Goal: Transaction & Acquisition: Book appointment/travel/reservation

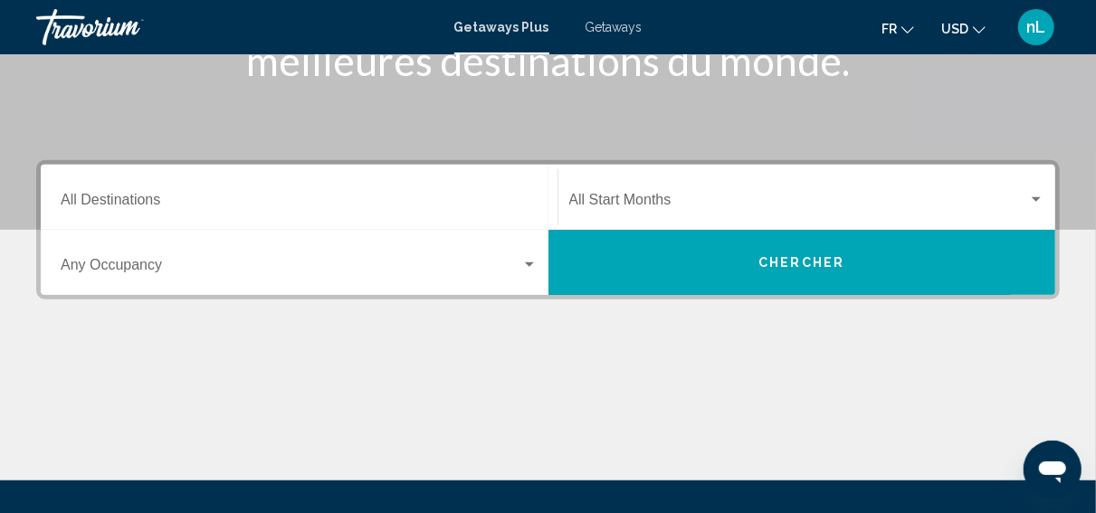
click at [145, 204] on input "Destination All Destinations" at bounding box center [299, 204] width 477 height 16
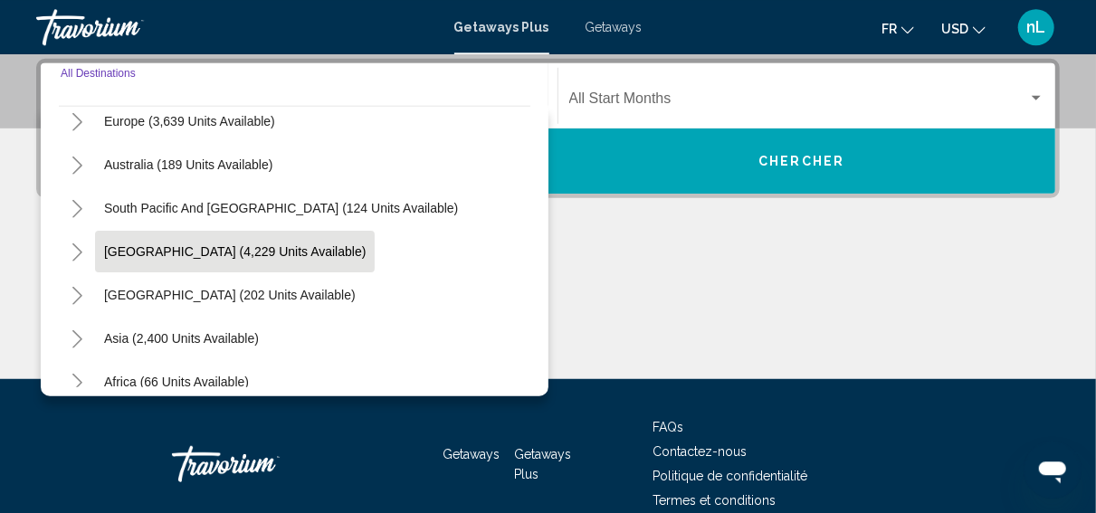
scroll to position [293, 0]
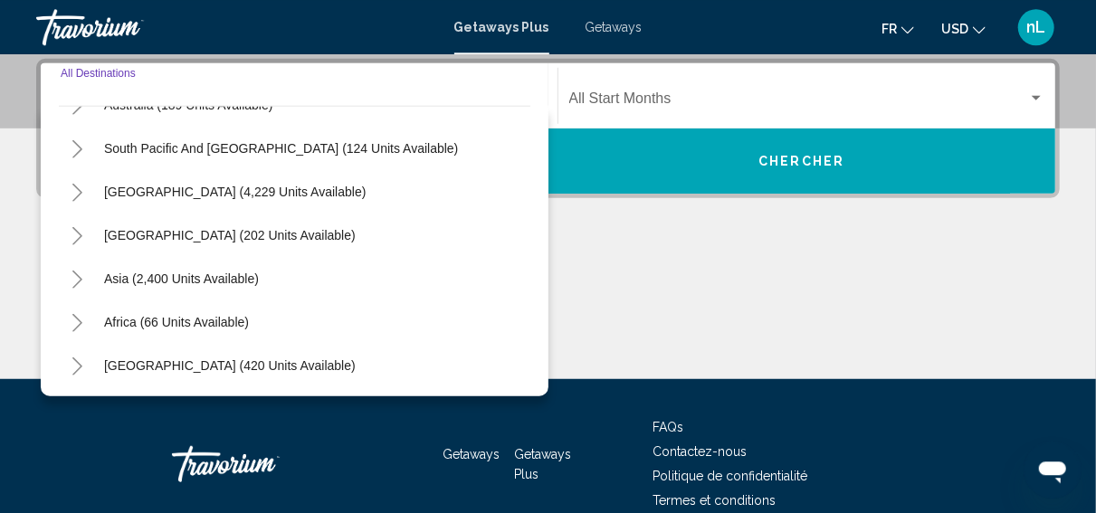
click at [79, 275] on icon "Toggle Asia (2,400 units available)" at bounding box center [78, 280] width 14 height 18
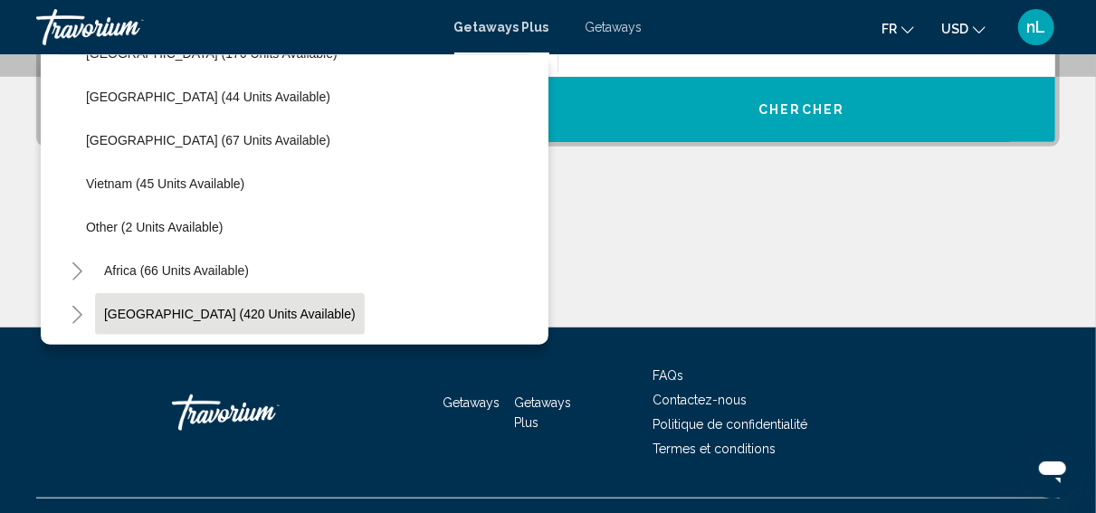
scroll to position [502, 0]
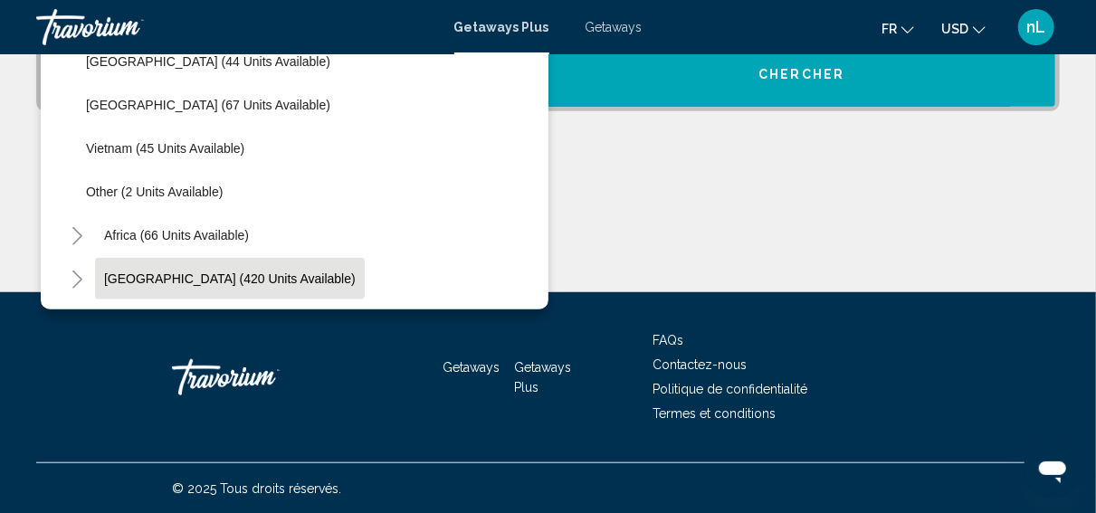
click at [162, 279] on span "[GEOGRAPHIC_DATA] (420 units available)" at bounding box center [230, 279] width 252 height 14
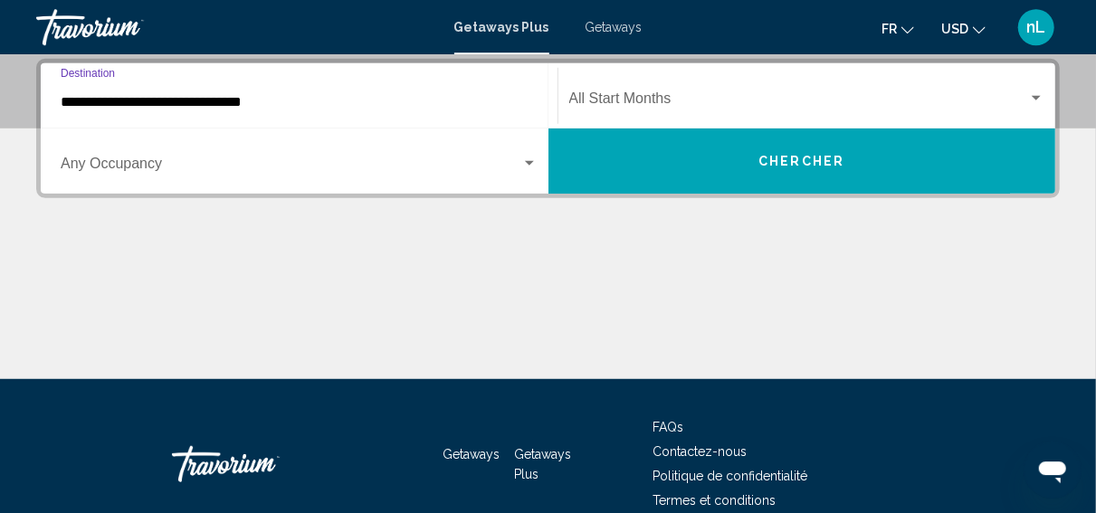
scroll to position [414, 0]
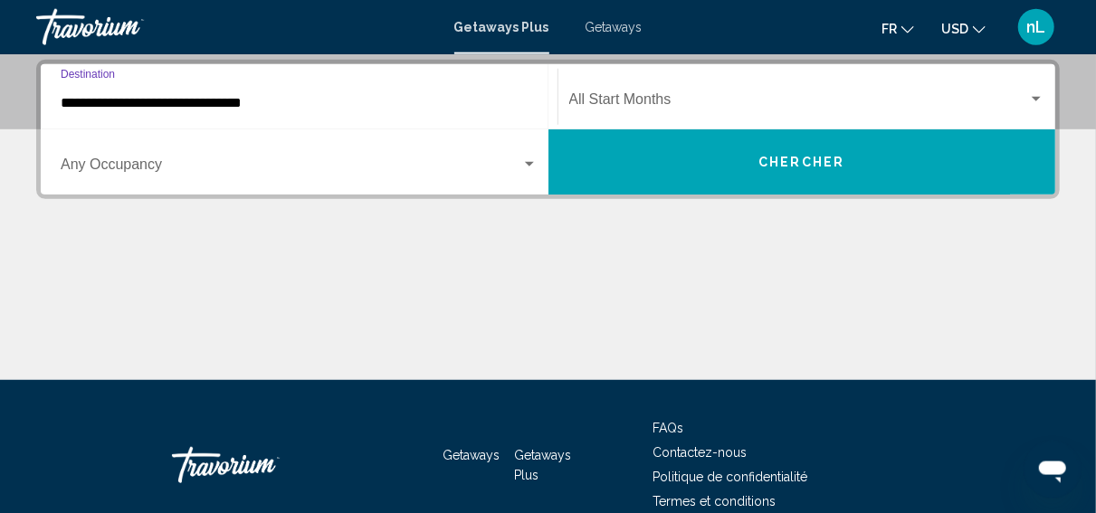
click at [206, 107] on input "**********" at bounding box center [299, 103] width 477 height 16
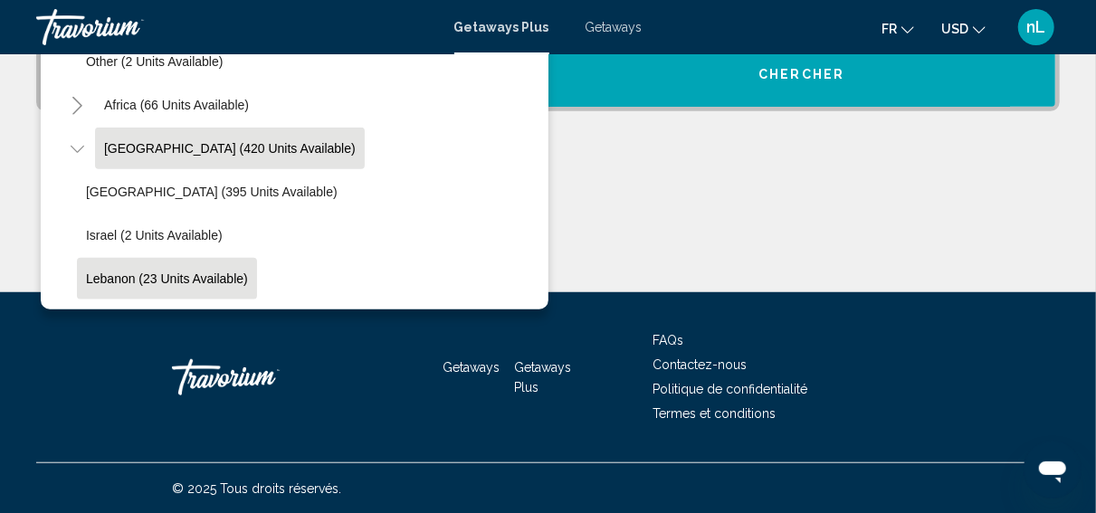
scroll to position [770, 0]
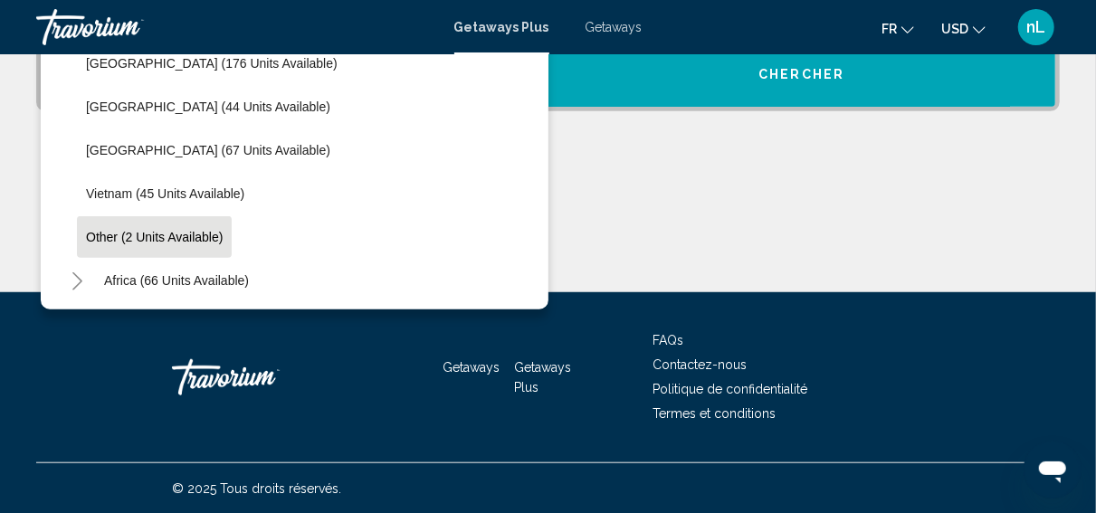
click at [112, 233] on span "Other (2 units available)" at bounding box center [154, 237] width 137 height 14
type input "**********"
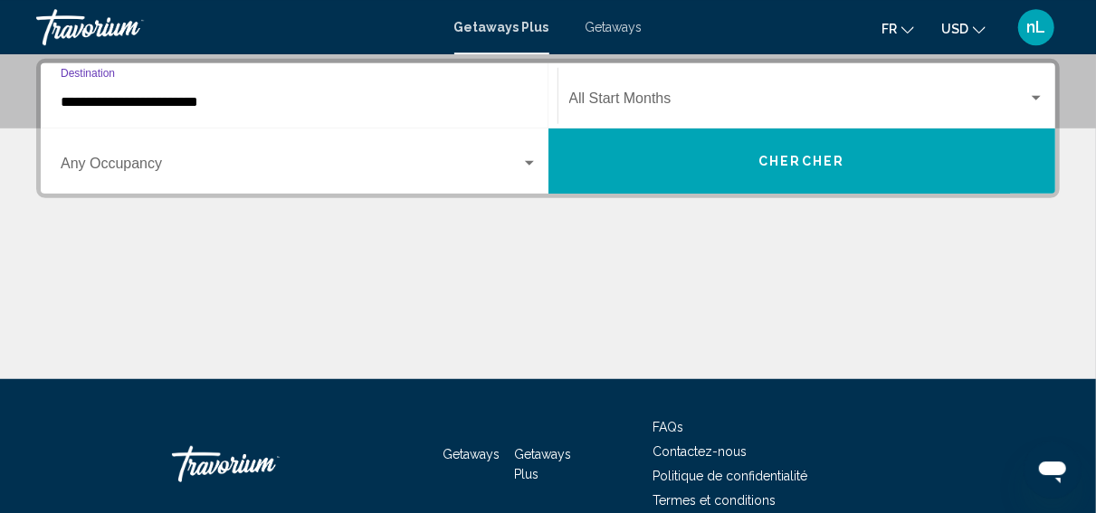
scroll to position [414, 0]
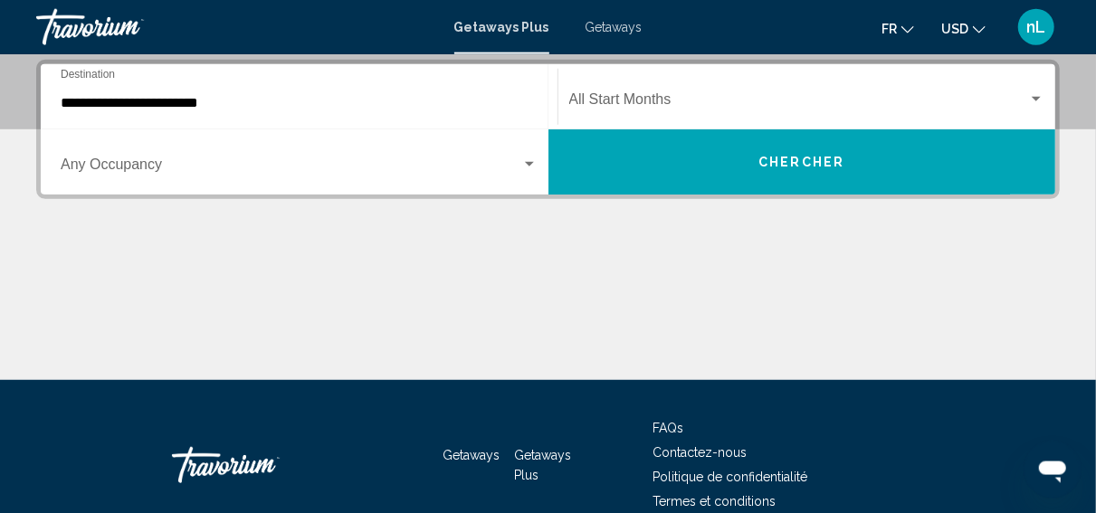
click at [72, 89] on div "**********" at bounding box center [299, 97] width 477 height 57
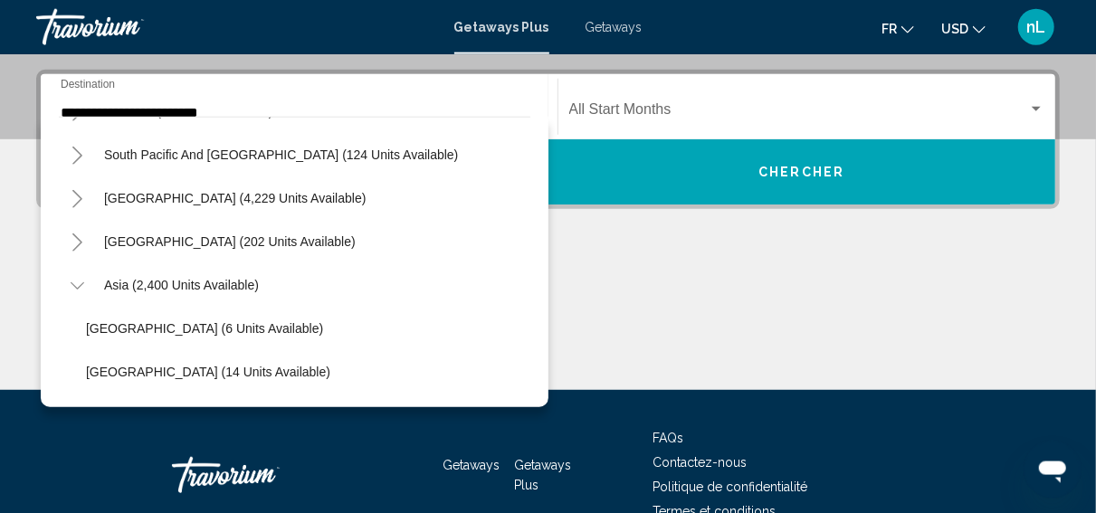
scroll to position [292, 0]
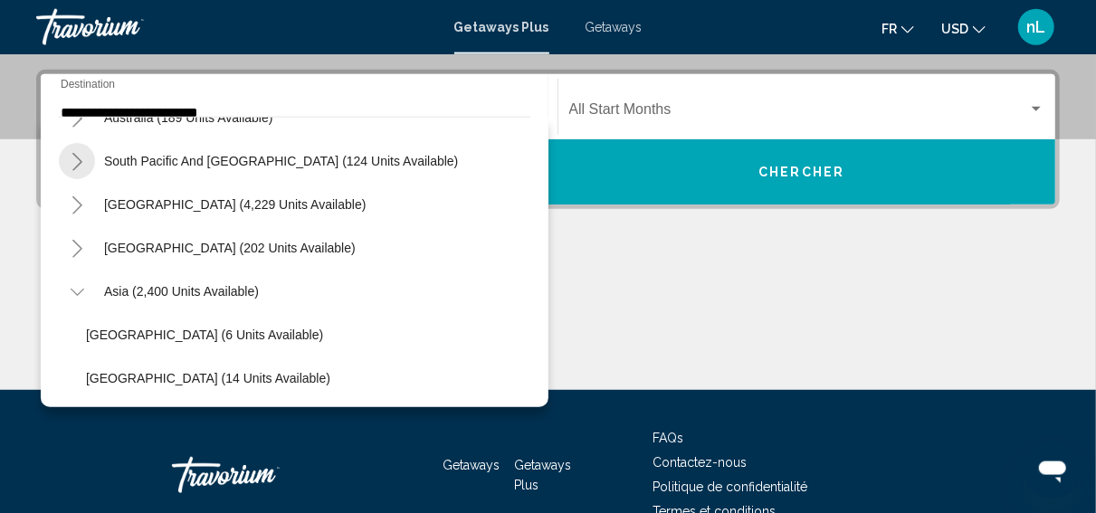
click at [77, 158] on icon "Toggle South Pacific and Oceania (124 units available)" at bounding box center [78, 162] width 14 height 18
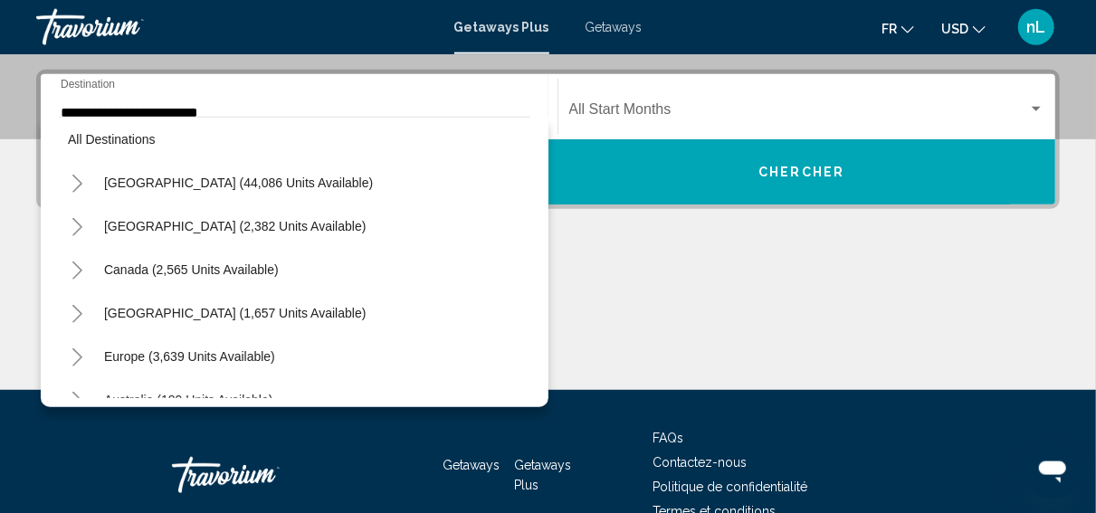
scroll to position [0, 0]
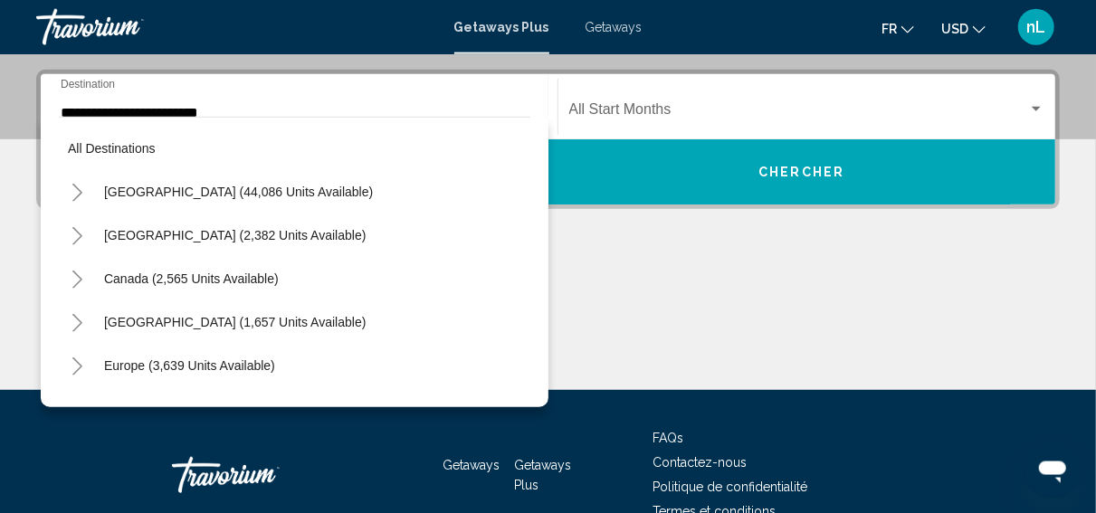
click at [375, 33] on link "Travorium" at bounding box center [236, 27] width 400 height 36
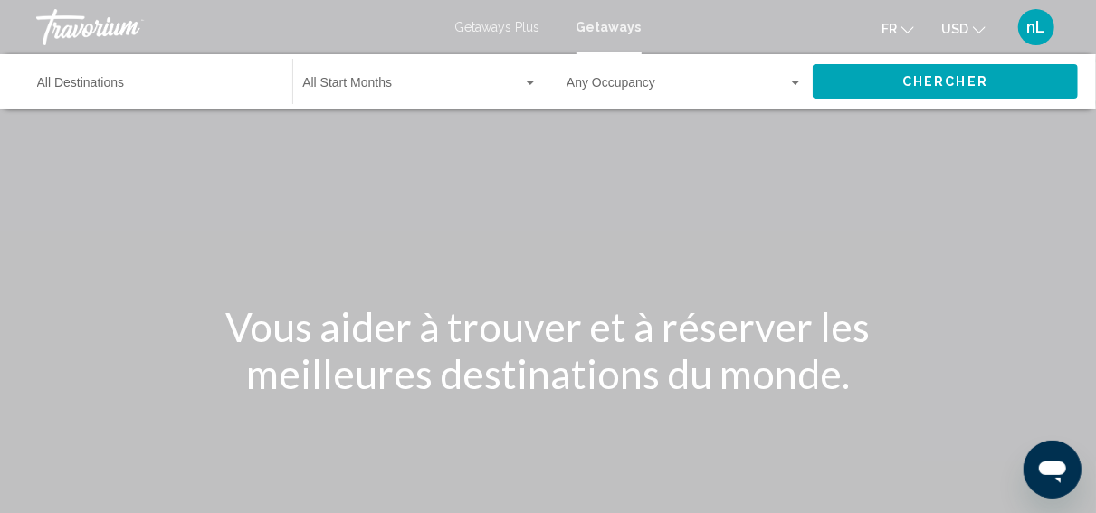
click at [617, 32] on span "Getaways" at bounding box center [609, 27] width 65 height 14
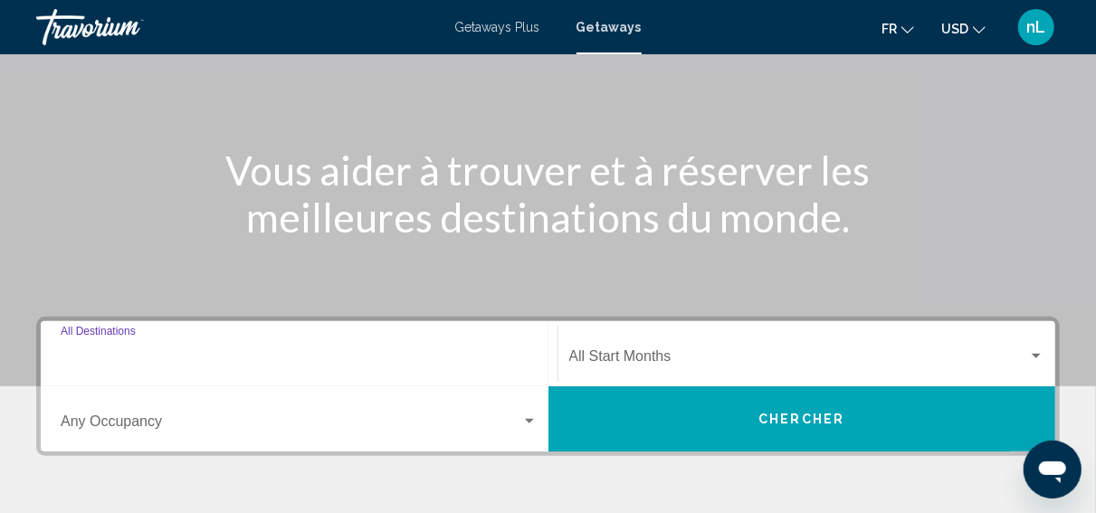
click at [191, 363] on input "Destination All Destinations" at bounding box center [299, 360] width 477 height 16
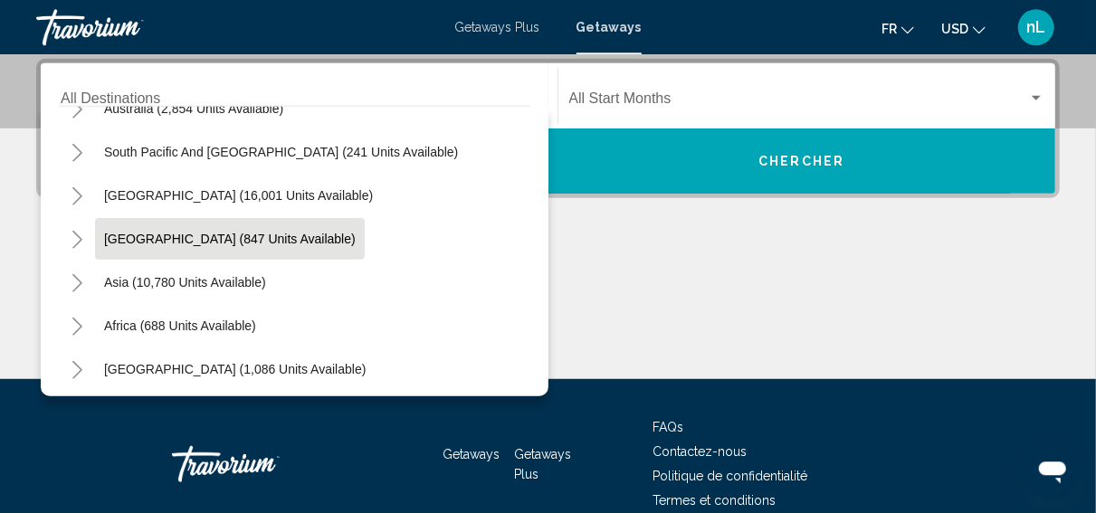
scroll to position [291, 0]
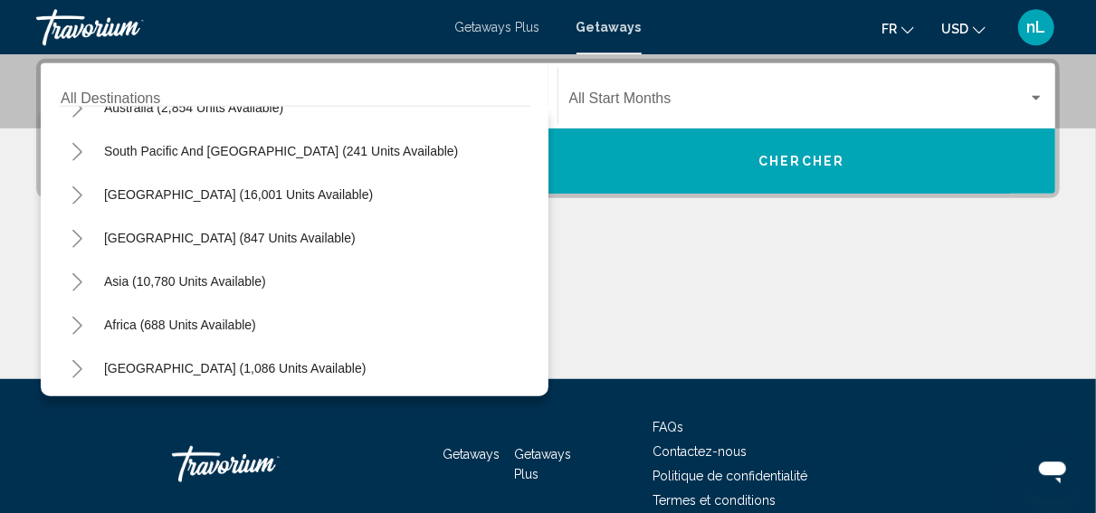
click at [76, 287] on icon "Toggle Asia (10,780 units available)" at bounding box center [77, 282] width 10 height 18
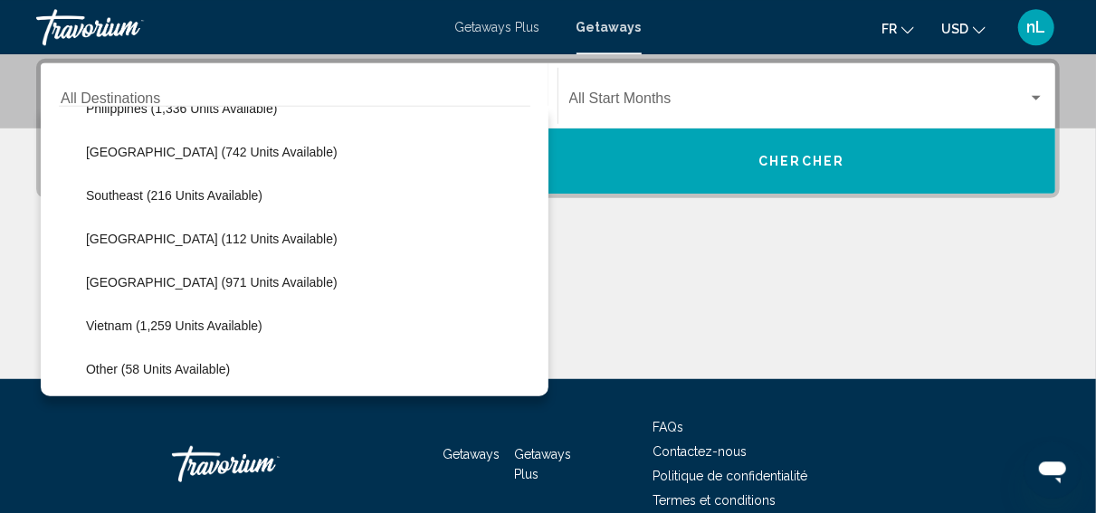
scroll to position [863, 0]
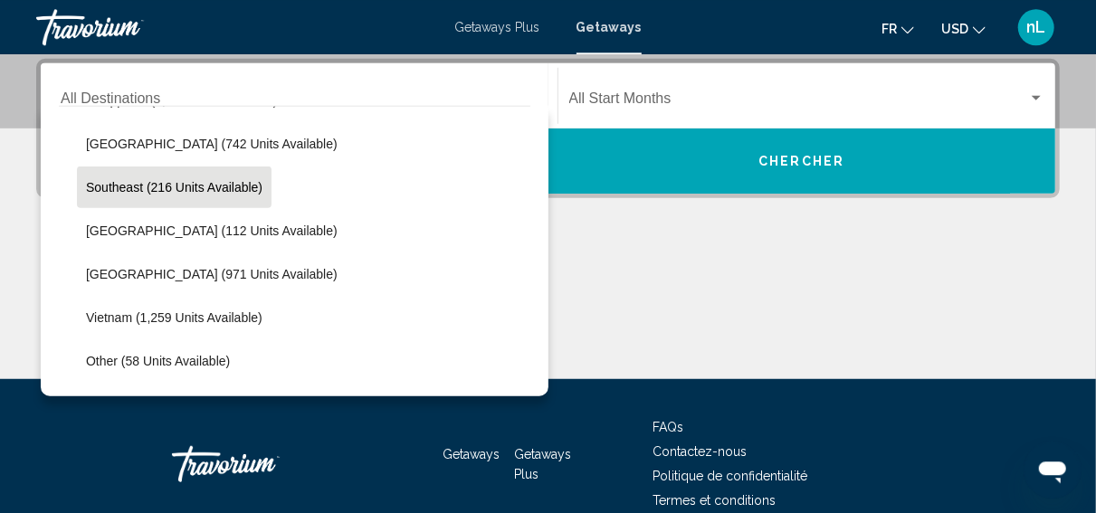
click at [122, 186] on span "Southeast (216 units available)" at bounding box center [174, 187] width 177 height 14
type input "**********"
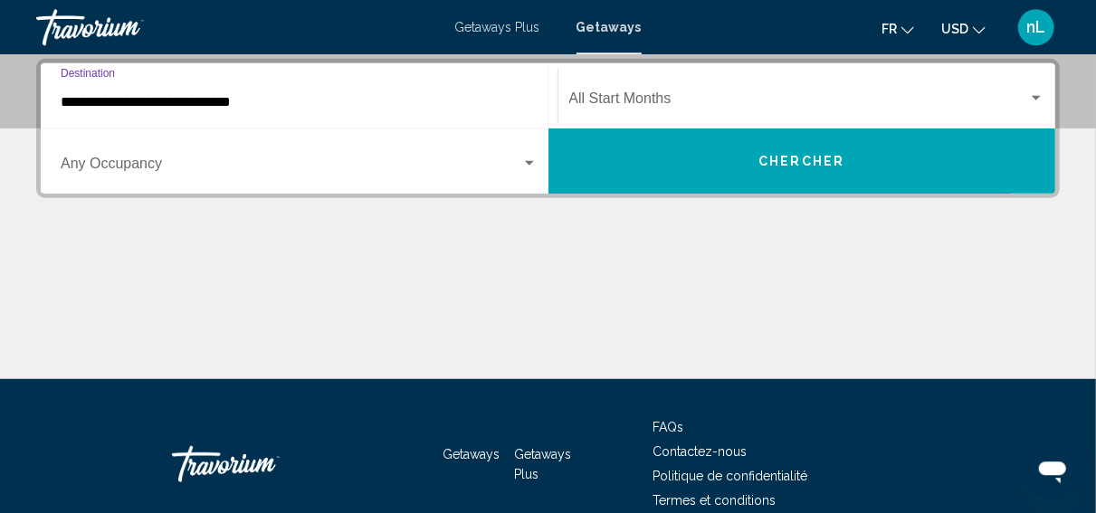
click at [633, 102] on span "Search widget" at bounding box center [799, 102] width 460 height 16
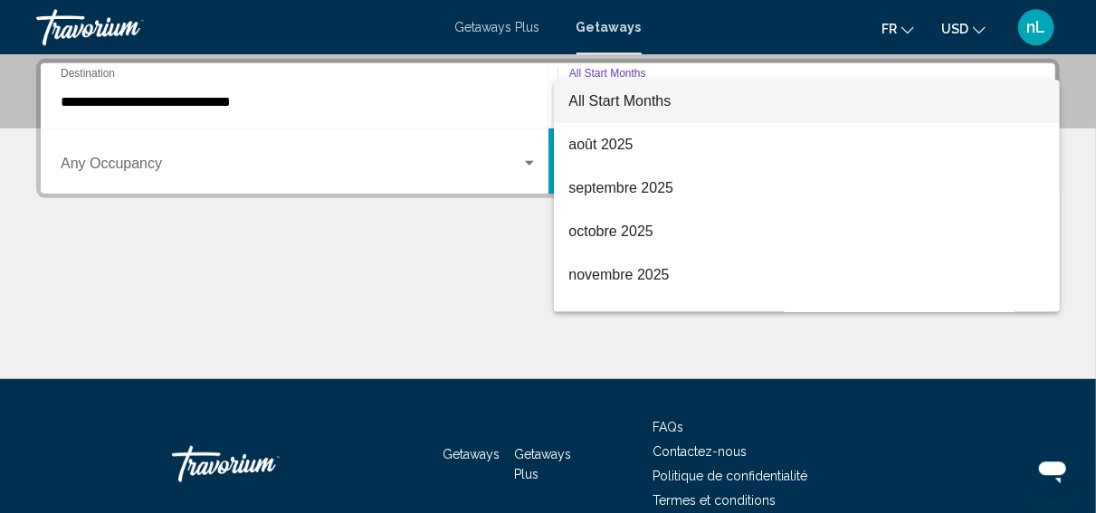
click at [635, 103] on span "All Start Months" at bounding box center [620, 100] width 102 height 15
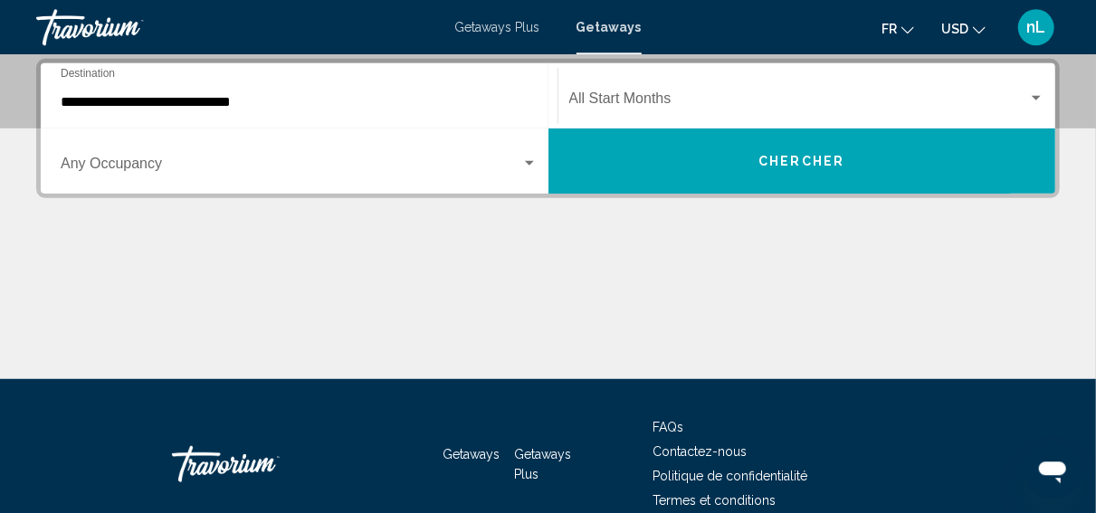
click at [236, 155] on div "Occupancy Any Occupancy" at bounding box center [299, 161] width 477 height 57
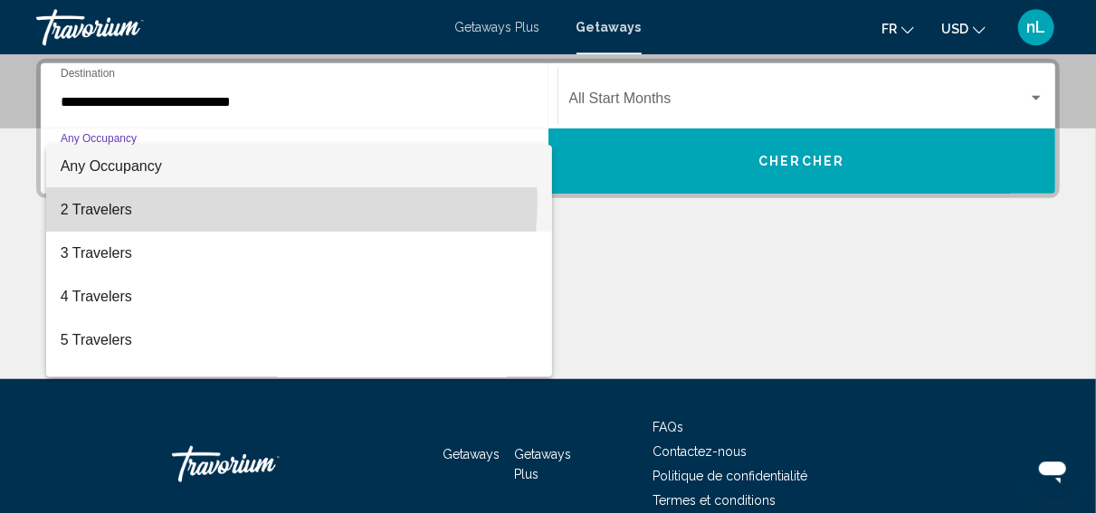
drag, startPoint x: 215, startPoint y: 200, endPoint x: 257, endPoint y: 200, distance: 41.6
click at [217, 200] on span "2 Travelers" at bounding box center [299, 209] width 477 height 43
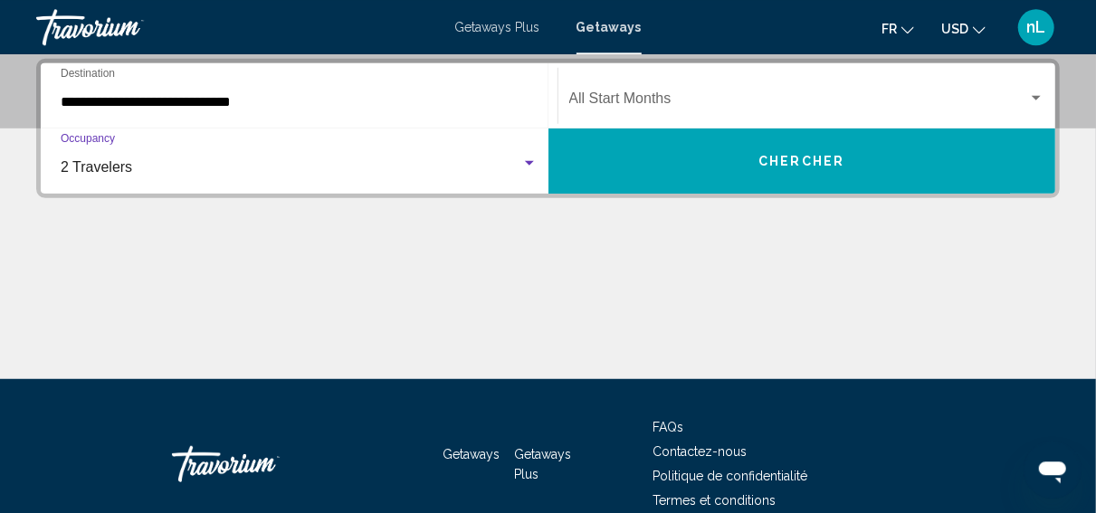
click at [770, 167] on span "Chercher" at bounding box center [802, 162] width 86 height 14
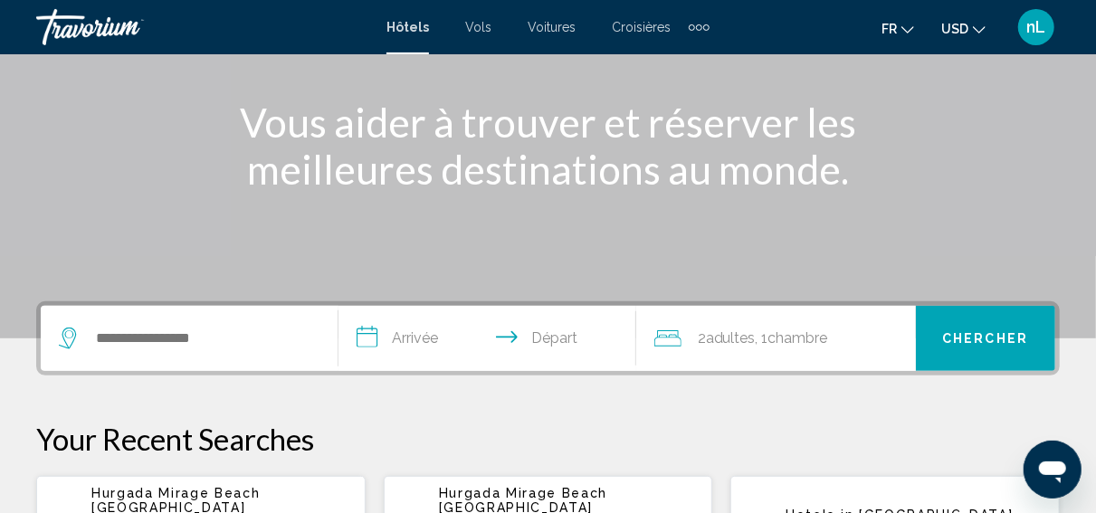
scroll to position [313, 0]
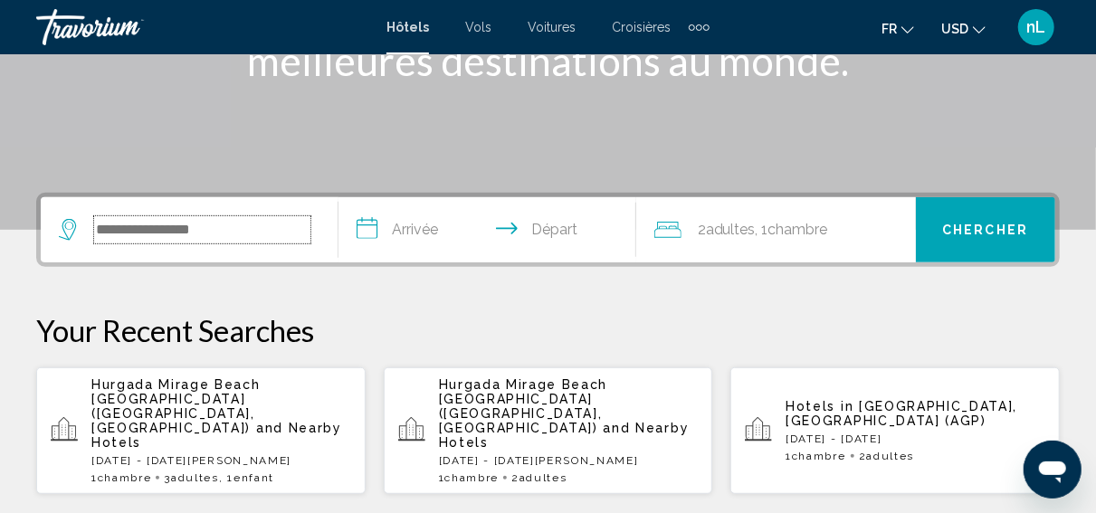
click at [124, 222] on input "Search widget" at bounding box center [202, 229] width 216 height 27
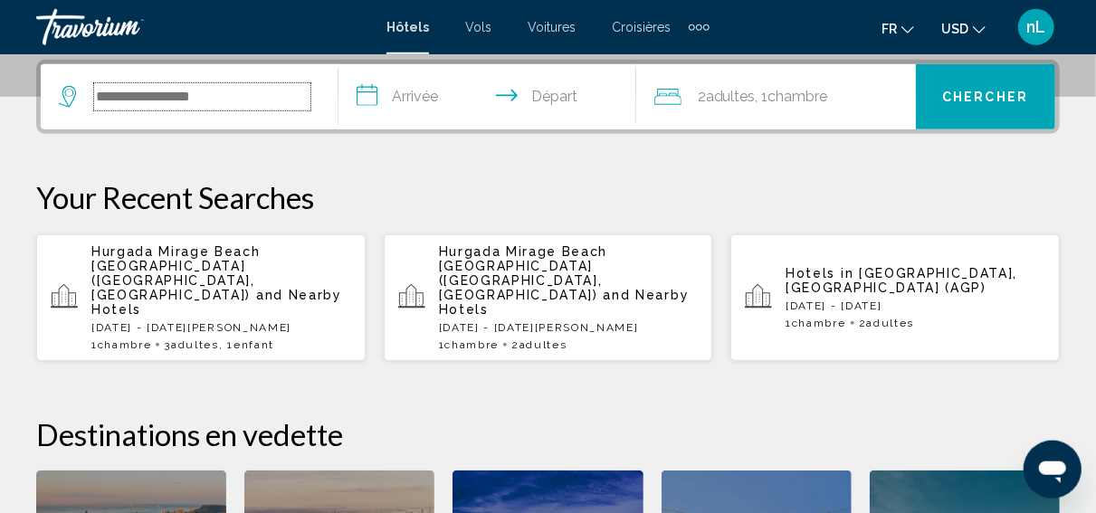
scroll to position [447, 0]
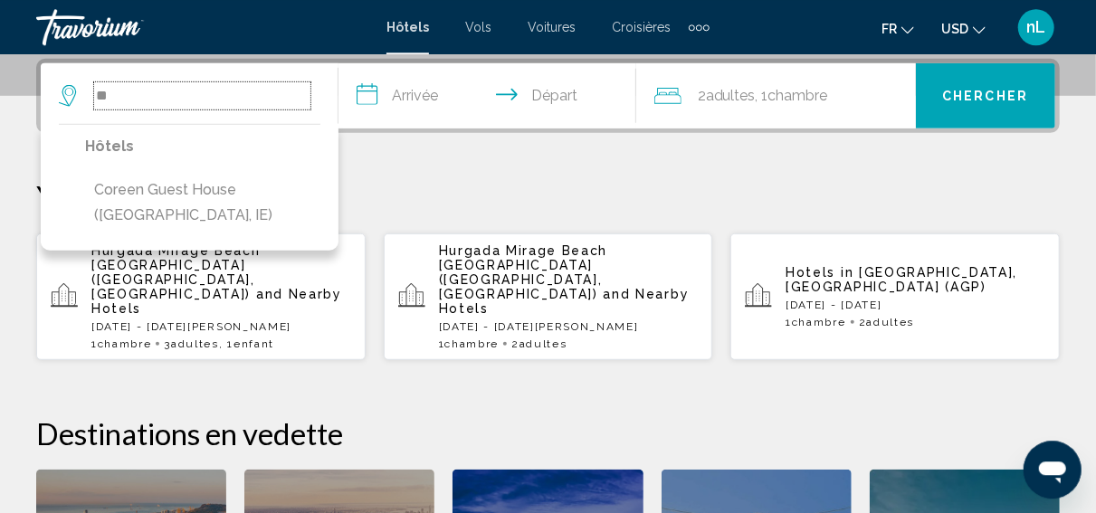
type input "*"
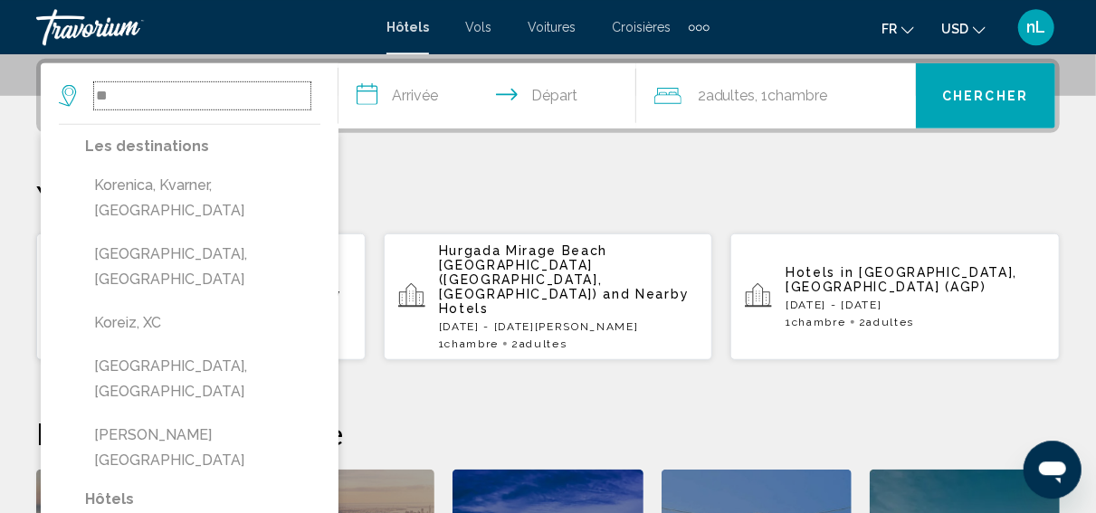
type input "*"
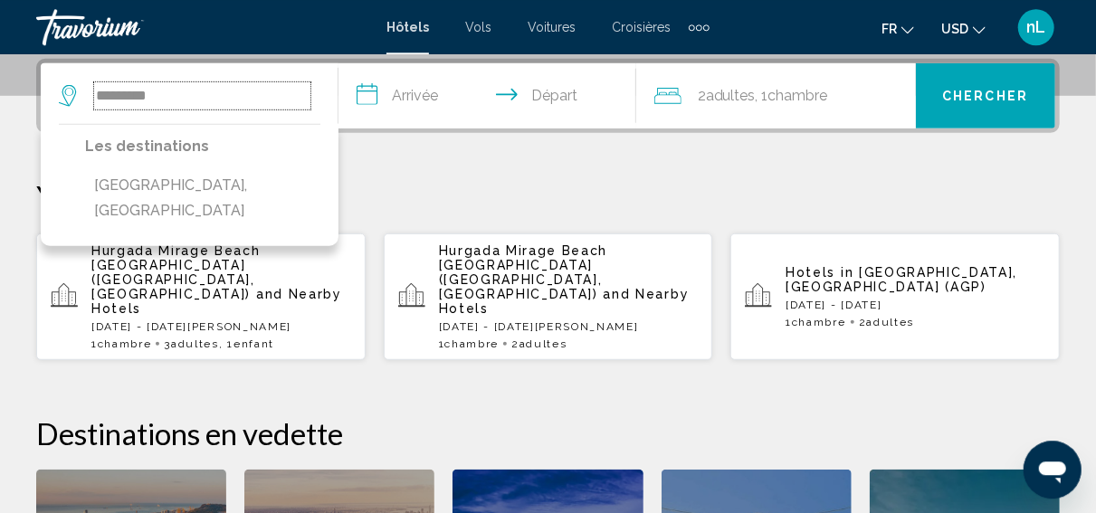
drag, startPoint x: 186, startPoint y: 90, endPoint x: 58, endPoint y: 106, distance: 128.7
click at [94, 106] on input "*********" at bounding box center [202, 95] width 216 height 27
paste input "**"
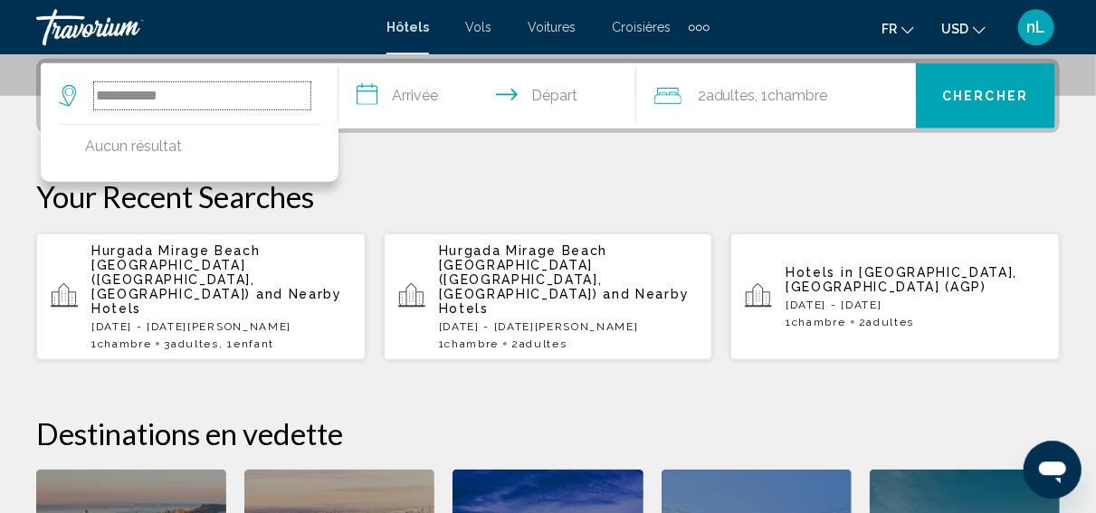
type input "**********"
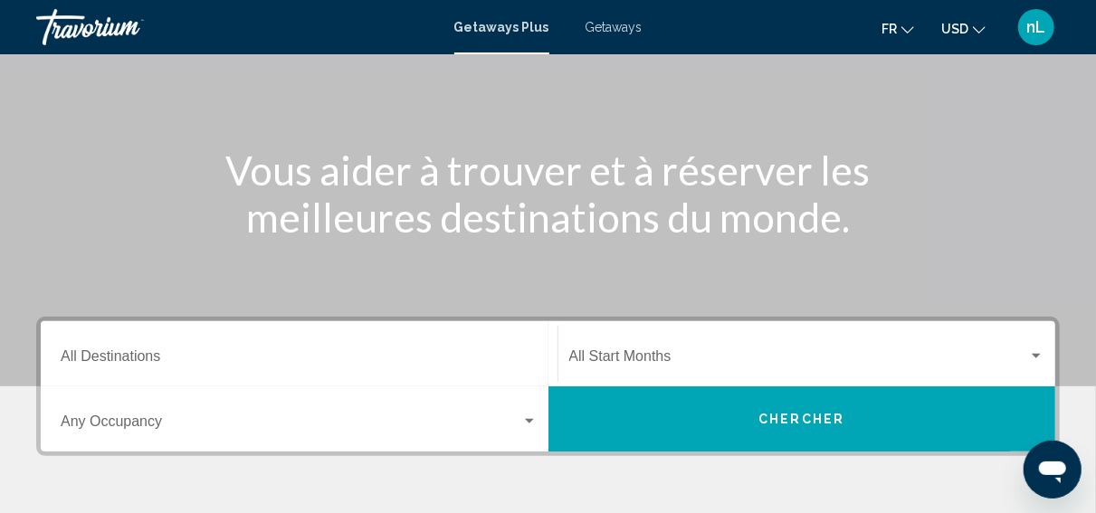
click at [708, 327] on div "Start Month All Start Months" at bounding box center [807, 354] width 476 height 57
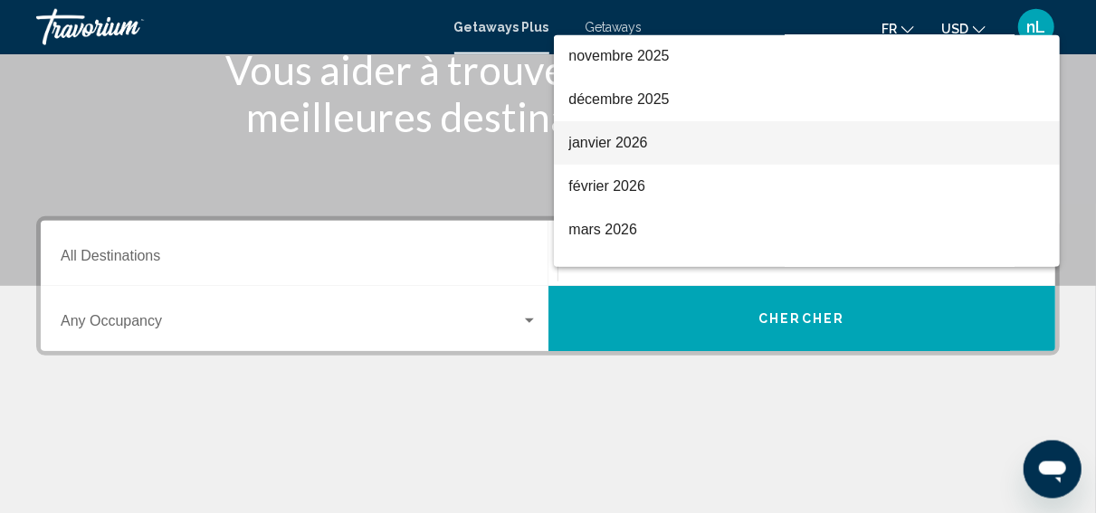
scroll to position [349, 0]
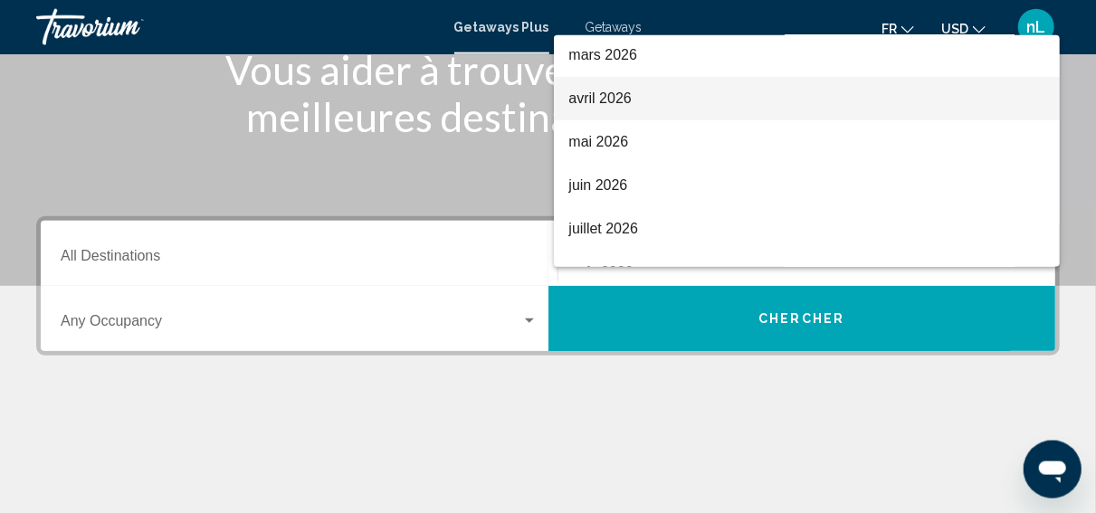
click at [622, 98] on span "avril 2026" at bounding box center [807, 98] width 476 height 43
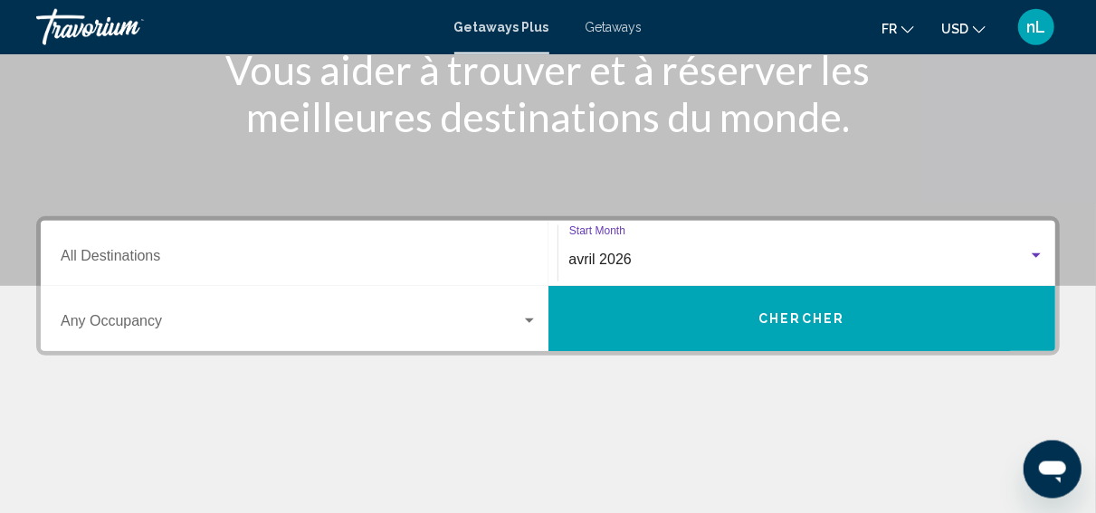
click at [130, 252] on input "Destination All Destinations" at bounding box center [299, 260] width 477 height 16
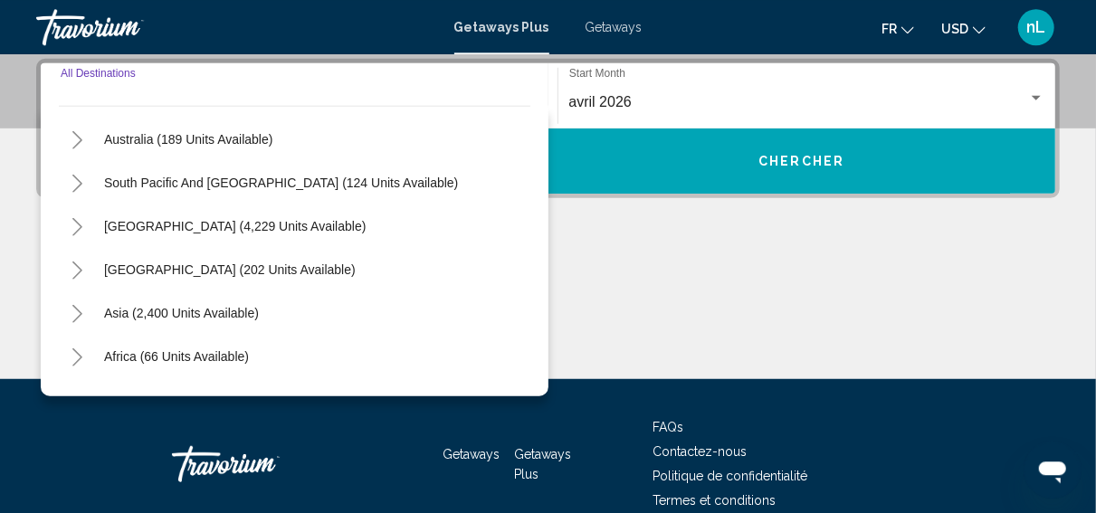
scroll to position [293, 0]
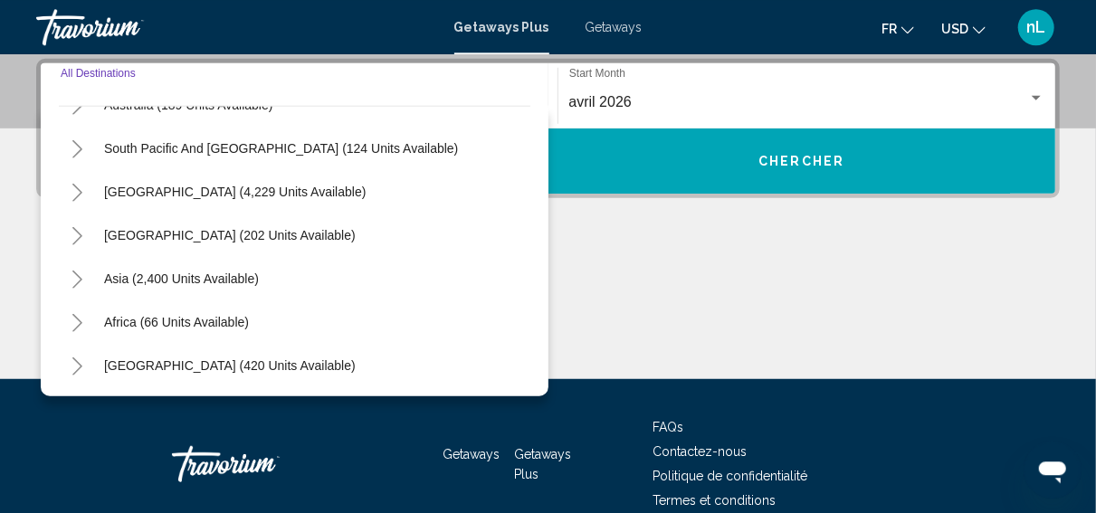
click at [81, 279] on icon "Toggle Asia (2,400 units available)" at bounding box center [77, 280] width 10 height 18
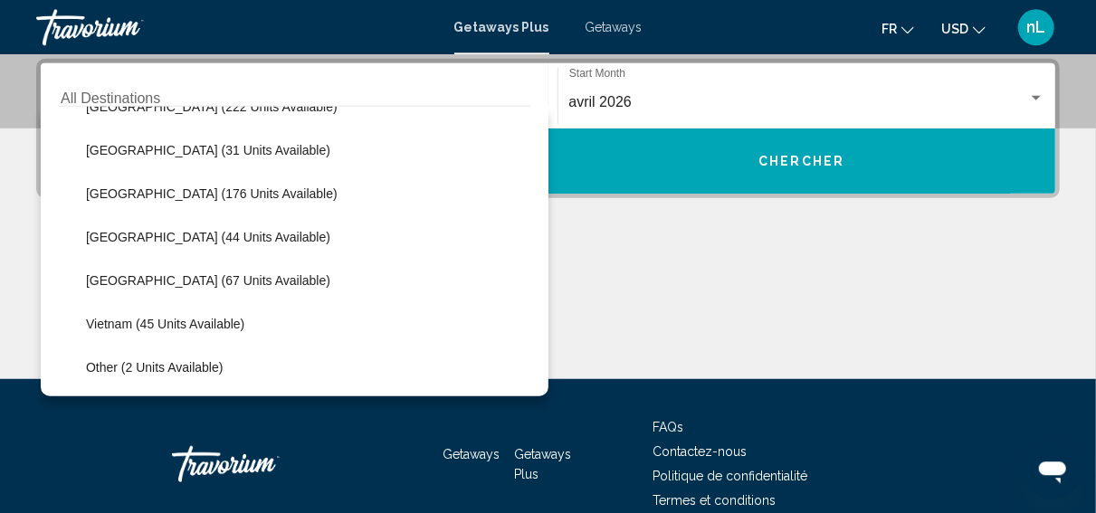
scroll to position [815, 0]
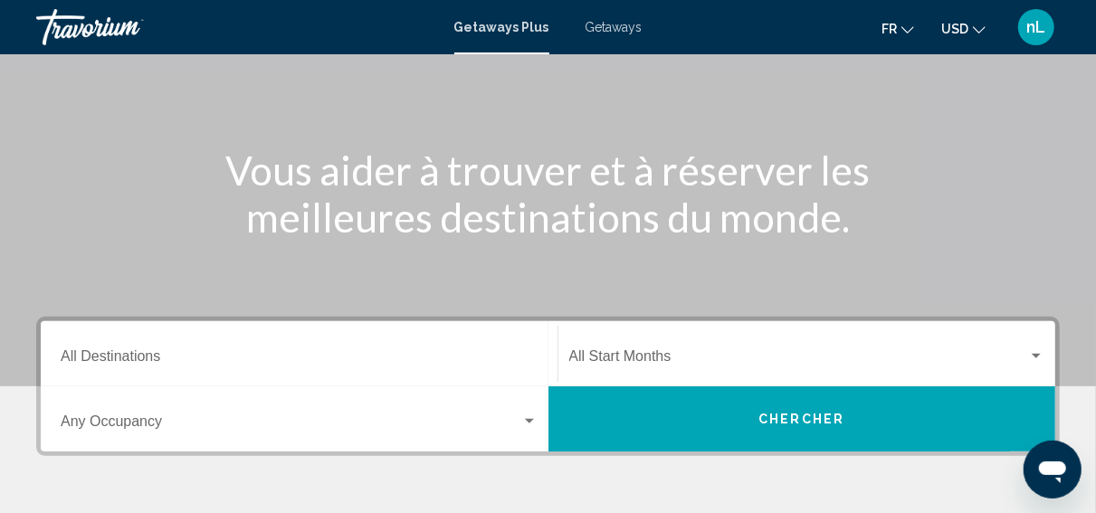
click at [153, 356] on input "Destination All Destinations" at bounding box center [299, 360] width 477 height 16
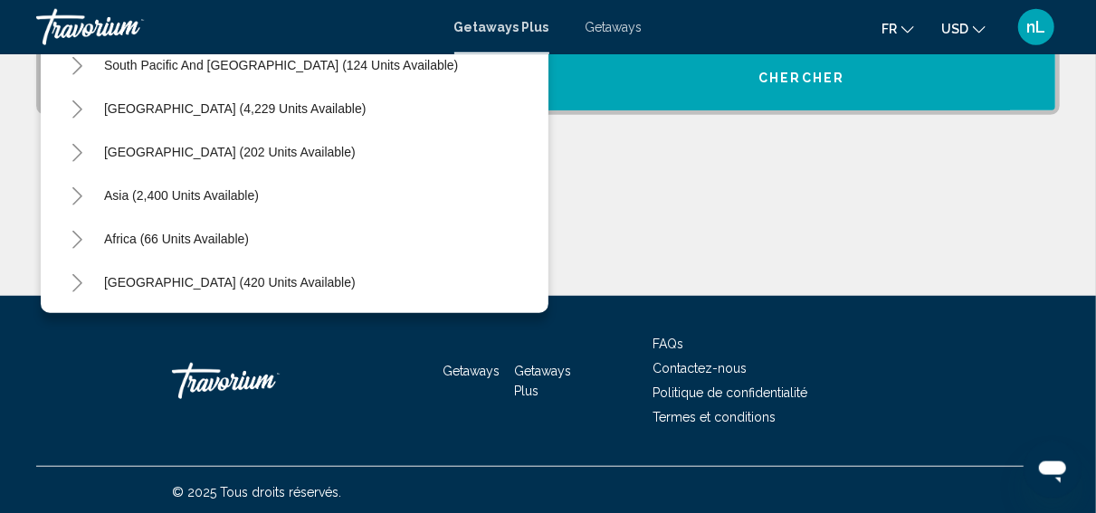
scroll to position [502, 0]
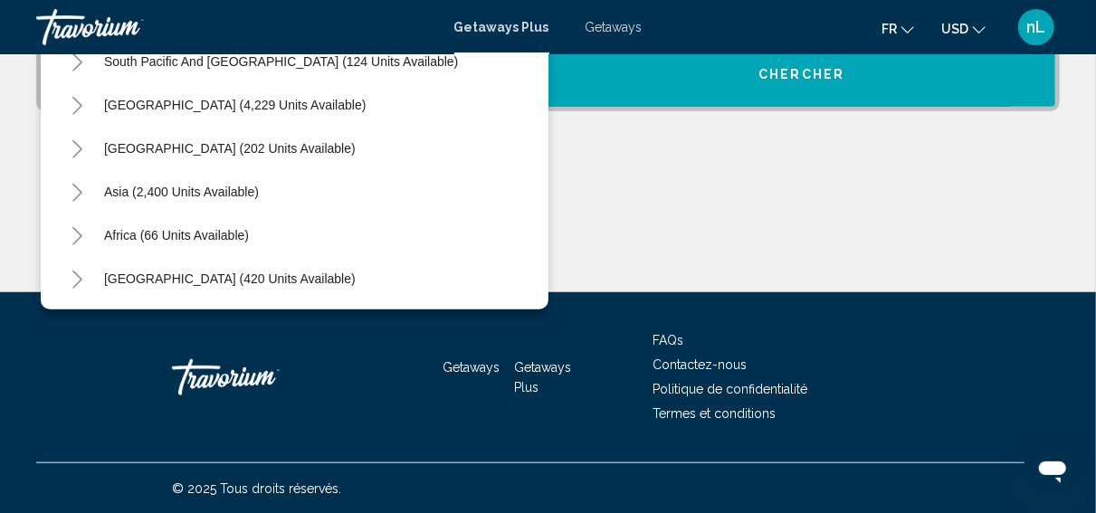
click at [78, 277] on icon "Toggle Middle East (420 units available)" at bounding box center [77, 280] width 10 height 18
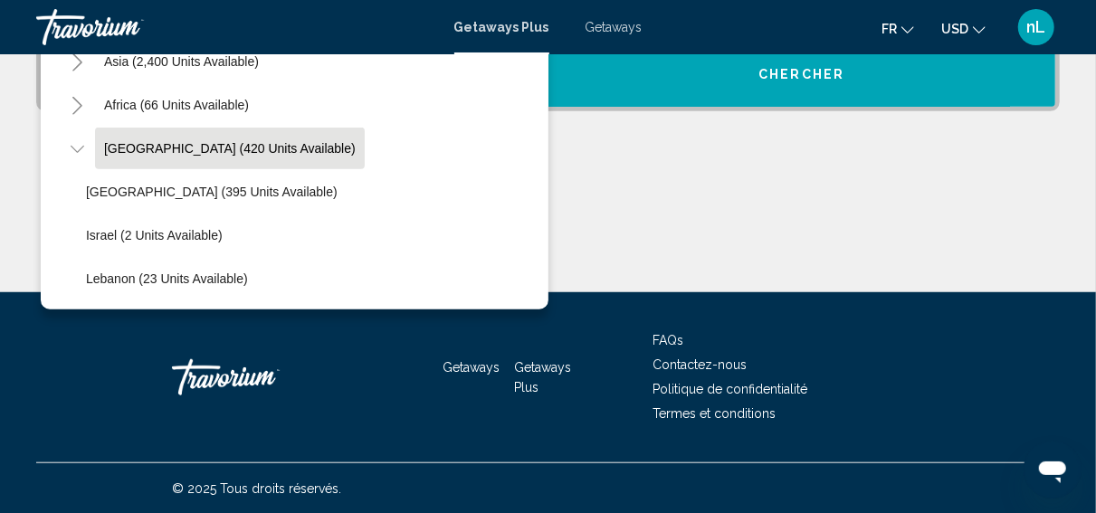
scroll to position [248, 0]
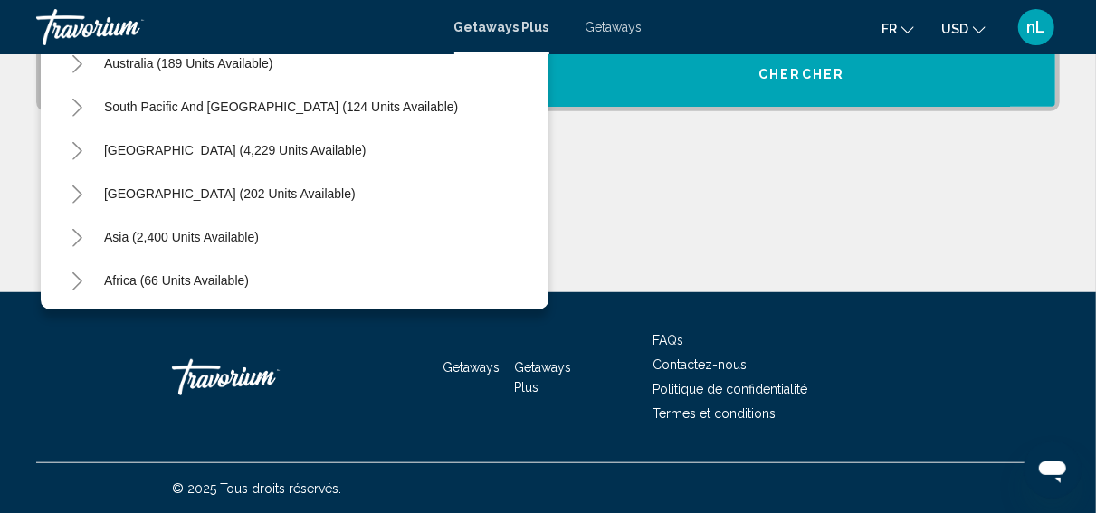
click at [81, 234] on icon "Toggle Asia (2,400 units available)" at bounding box center [78, 238] width 14 height 18
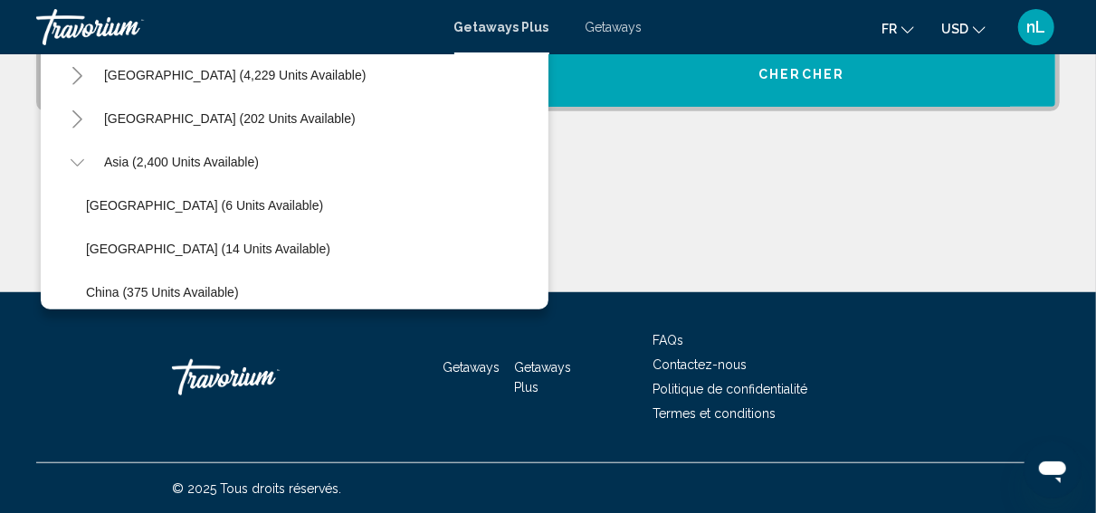
scroll to position [266, 0]
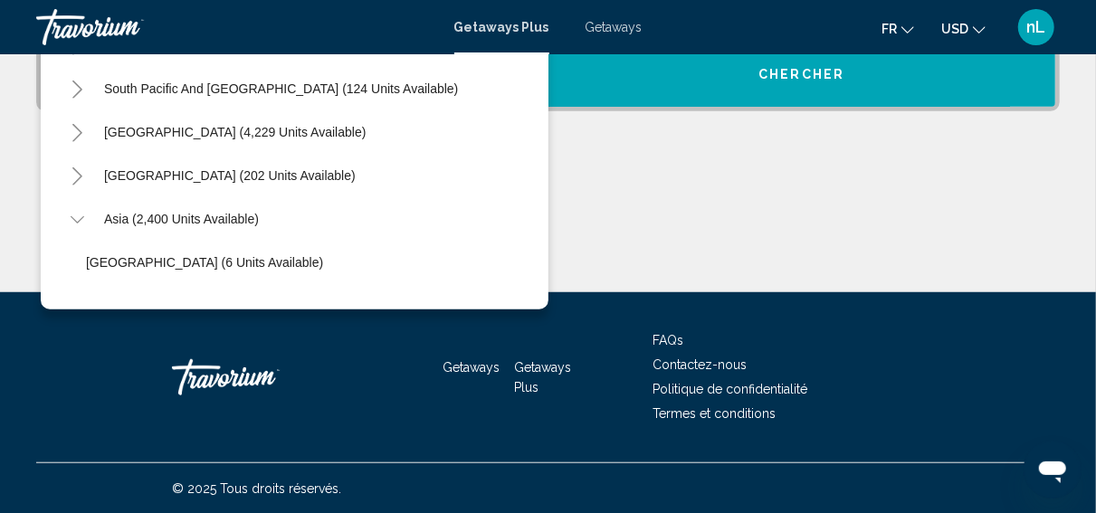
click at [80, 174] on icon "Toggle Central America (202 units available)" at bounding box center [77, 176] width 10 height 18
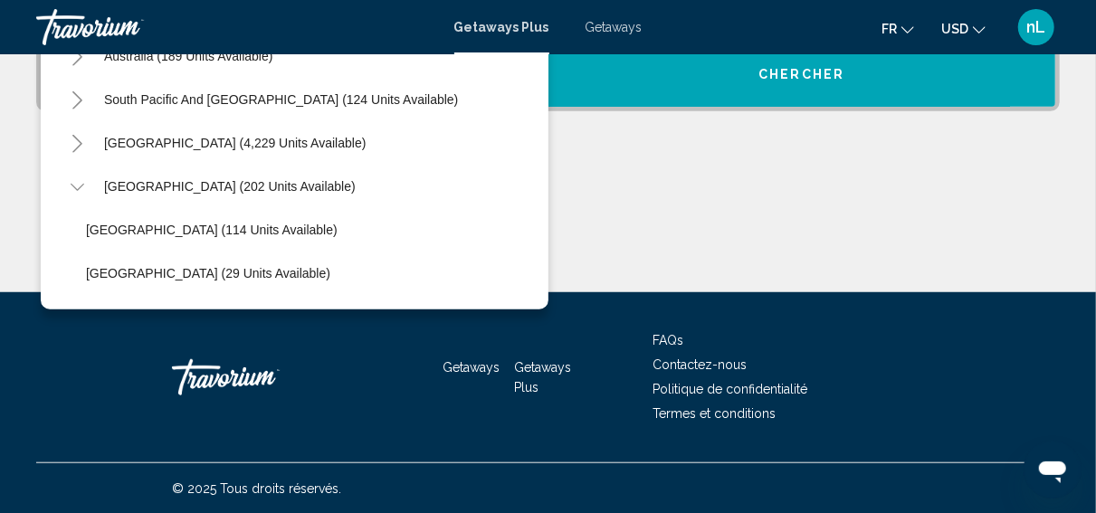
scroll to position [252, 0]
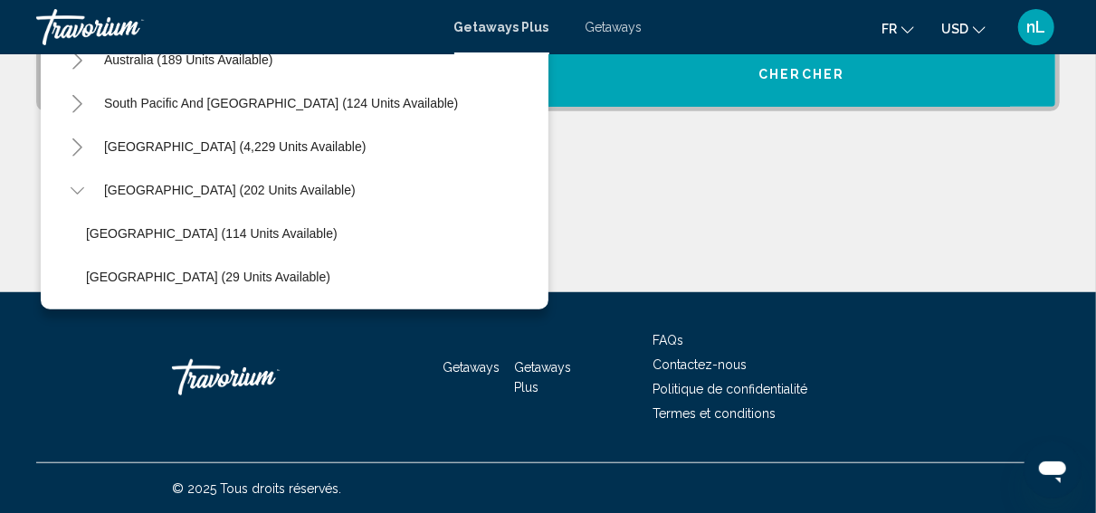
click at [76, 148] on icon "Toggle South America (4,229 units available)" at bounding box center [78, 148] width 14 height 18
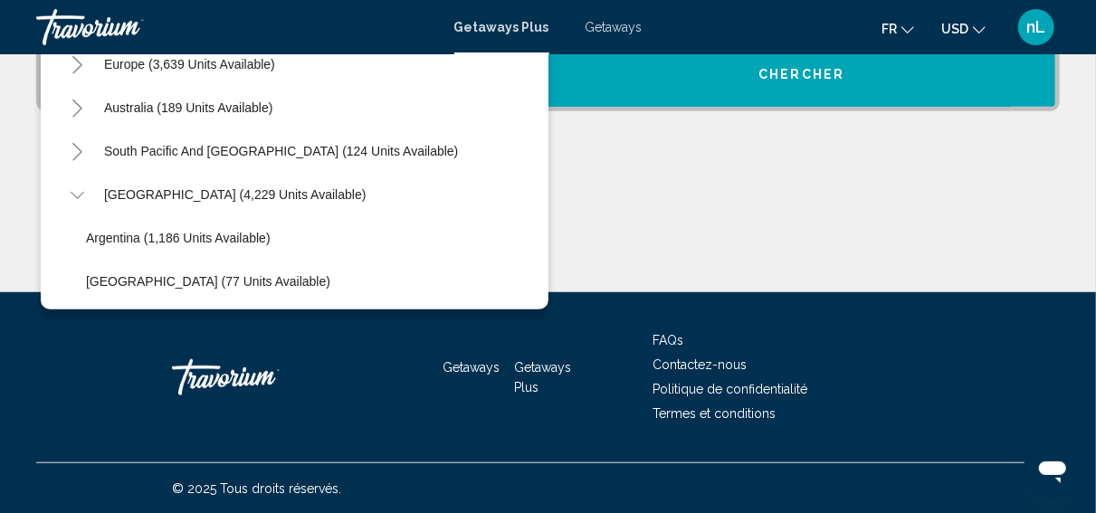
scroll to position [187, 0]
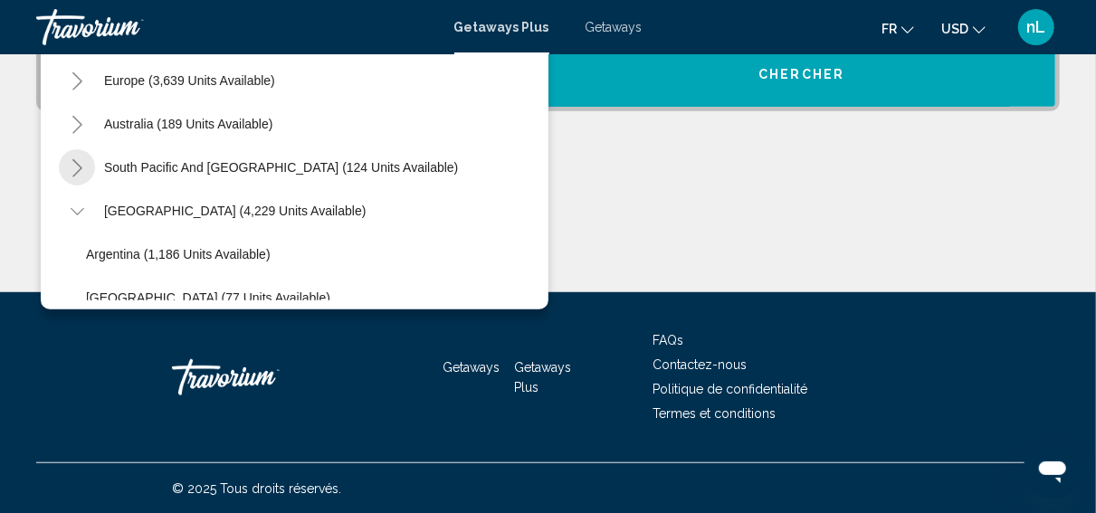
click at [81, 168] on icon "Toggle South Pacific and Oceania (124 units available)" at bounding box center [77, 168] width 10 height 18
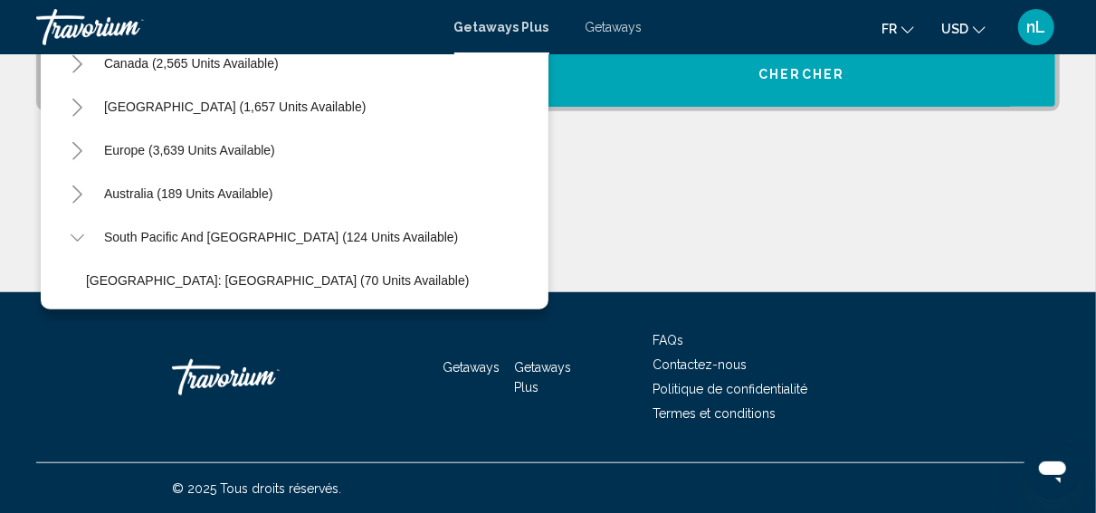
scroll to position [113, 0]
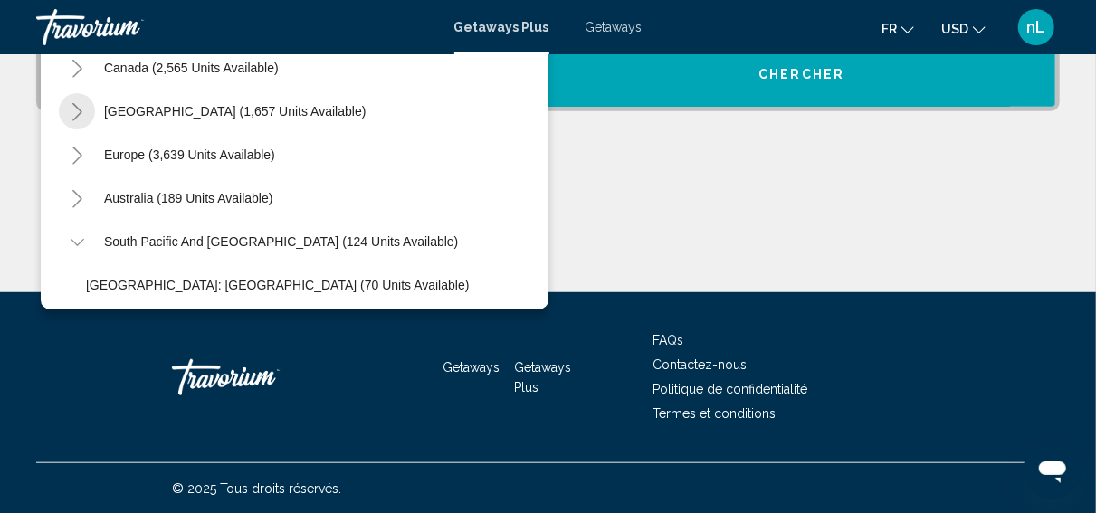
click at [82, 112] on icon "Toggle Caribbean & Atlantic Islands (1,657 units available)" at bounding box center [78, 112] width 14 height 18
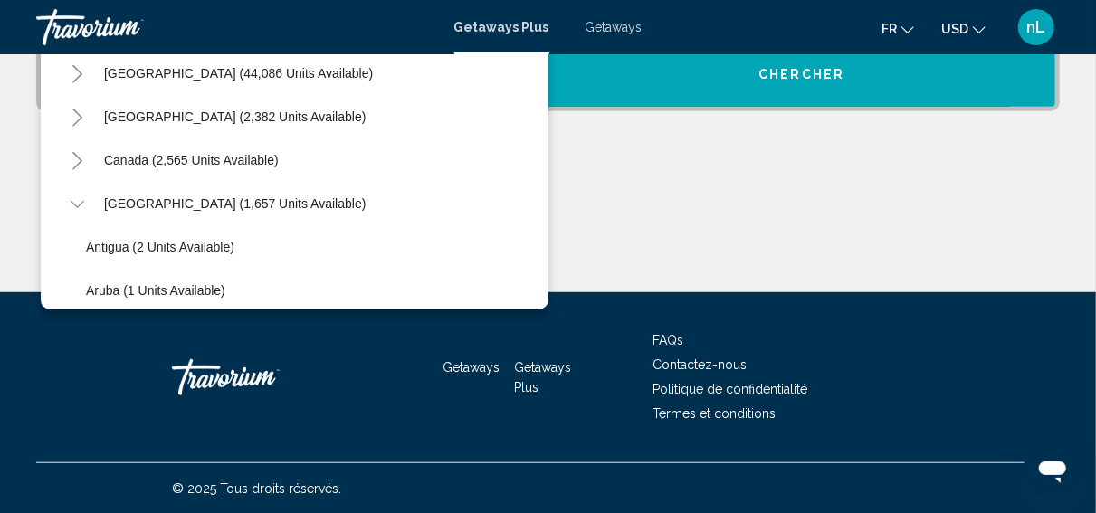
scroll to position [10, 0]
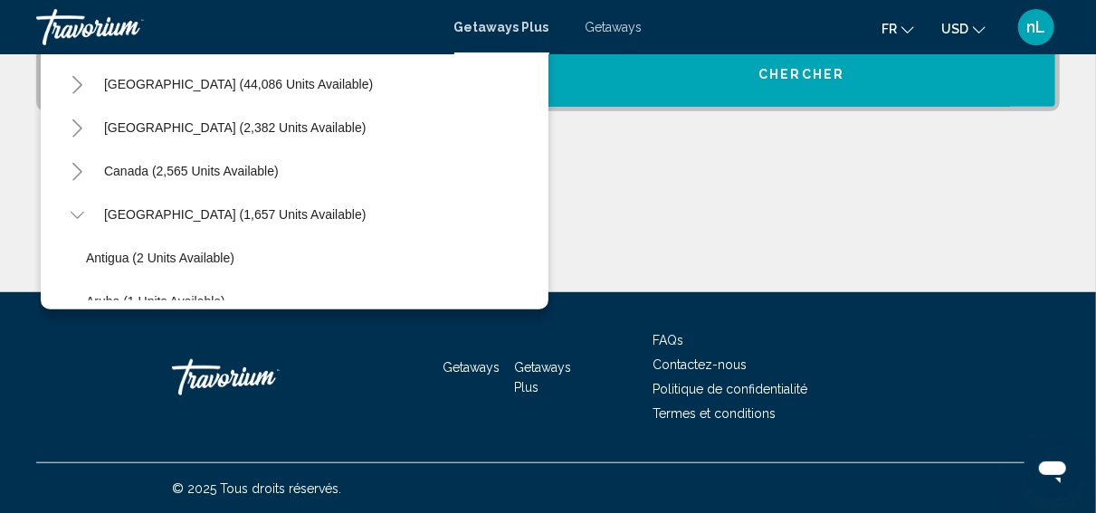
click at [81, 84] on icon "Toggle United States (44,086 units available)" at bounding box center [77, 85] width 10 height 18
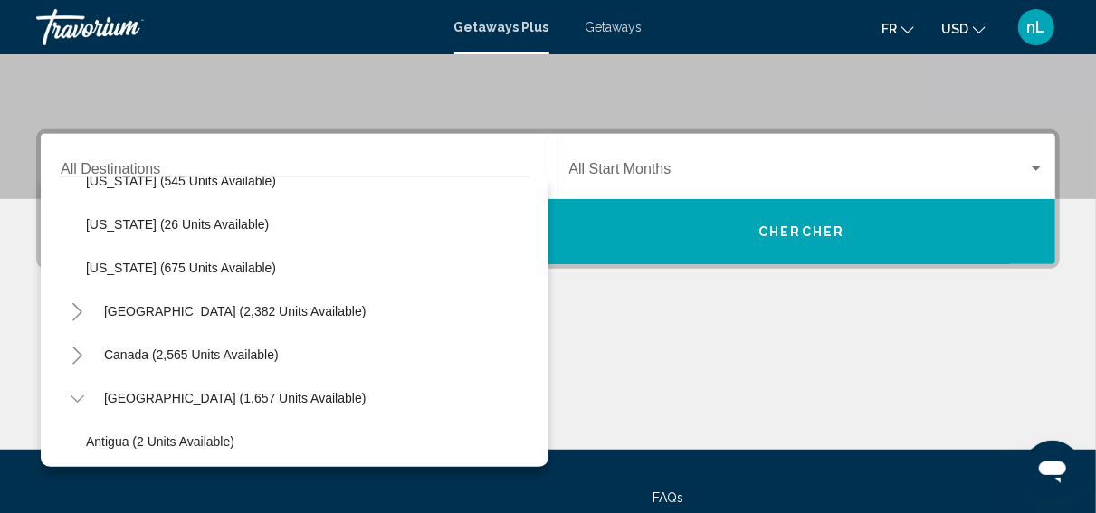
scroll to position [1732, 0]
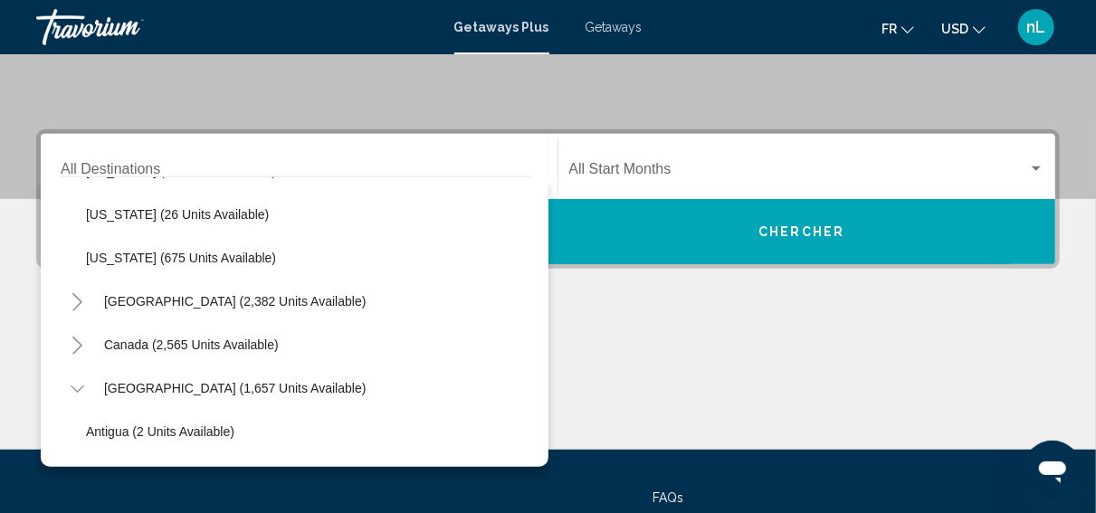
click at [77, 305] on icon "Toggle Mexico (2,382 units available)" at bounding box center [77, 302] width 10 height 18
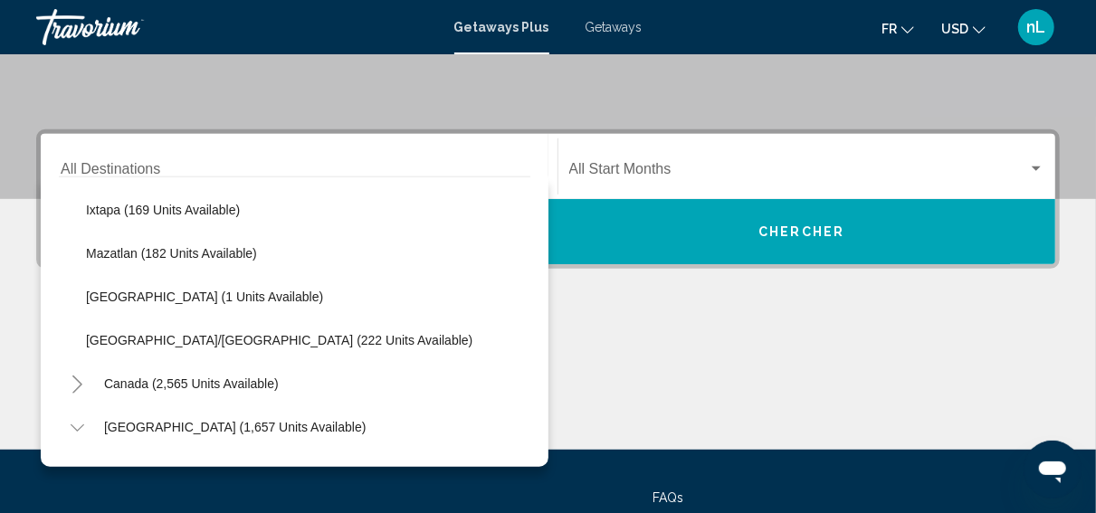
scroll to position [2137, 0]
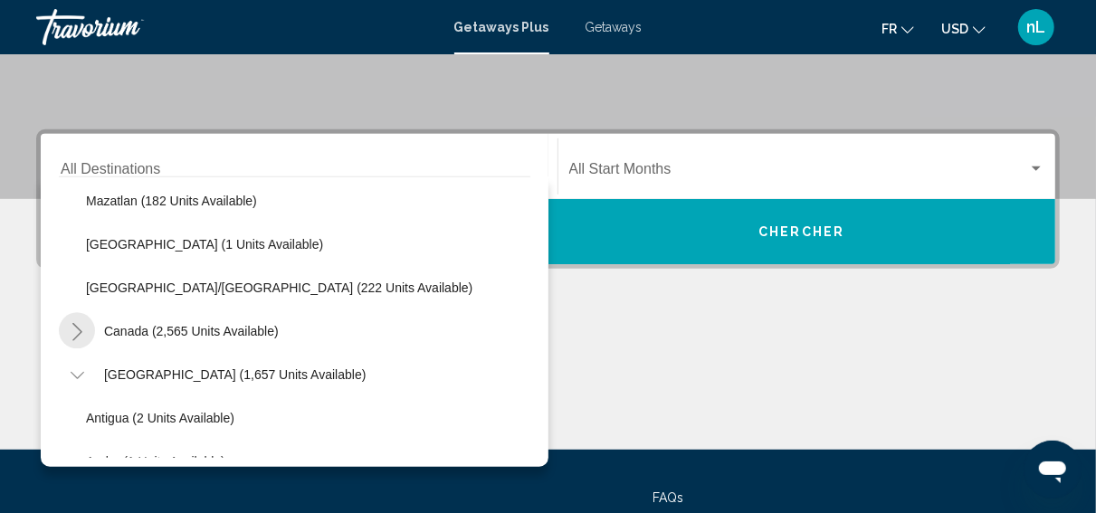
click at [81, 330] on icon "Toggle Canada (2,565 units available)" at bounding box center [78, 332] width 14 height 18
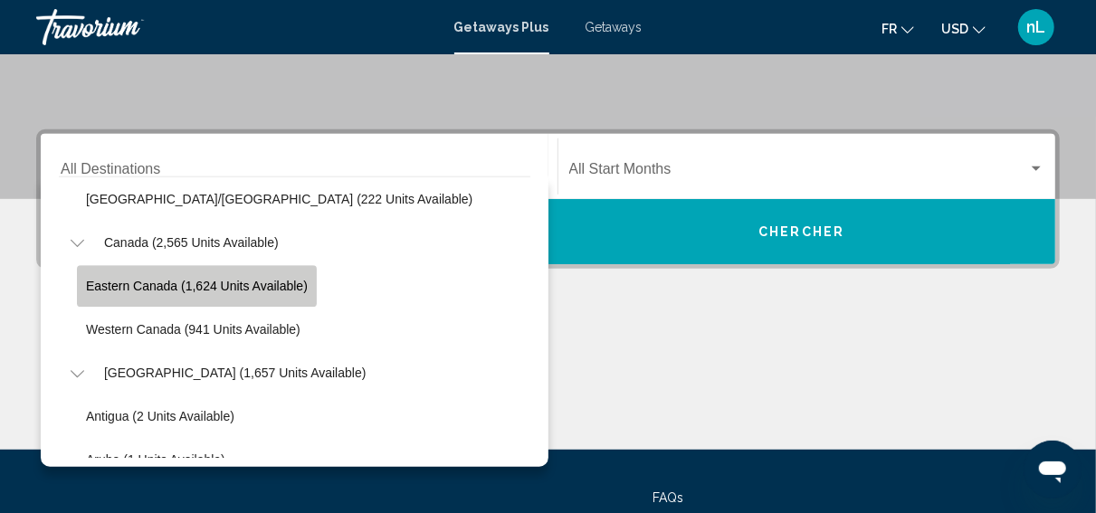
click at [135, 283] on span "Eastern Canada (1,624 units available)" at bounding box center [197, 286] width 222 height 14
type input "**********"
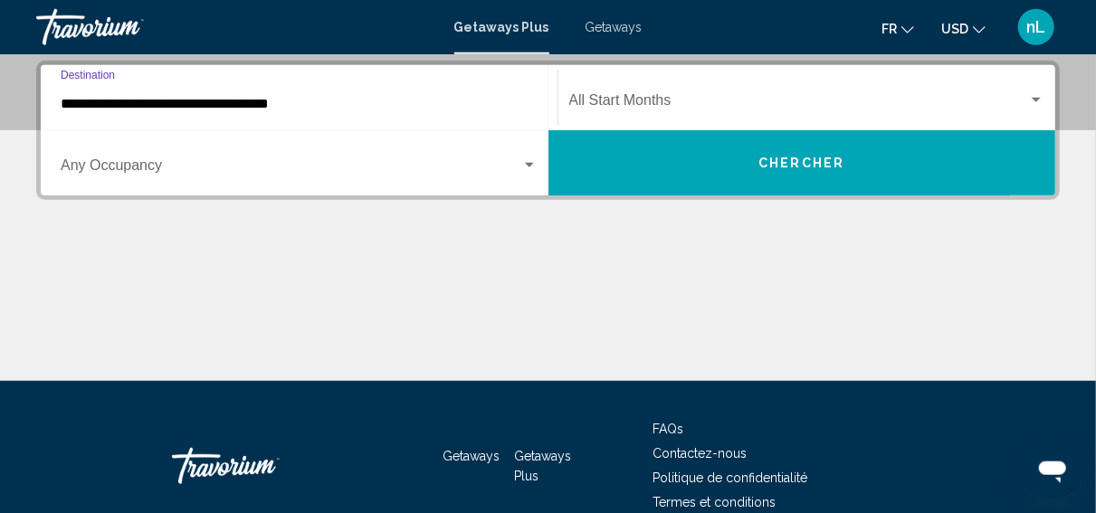
scroll to position [415, 0]
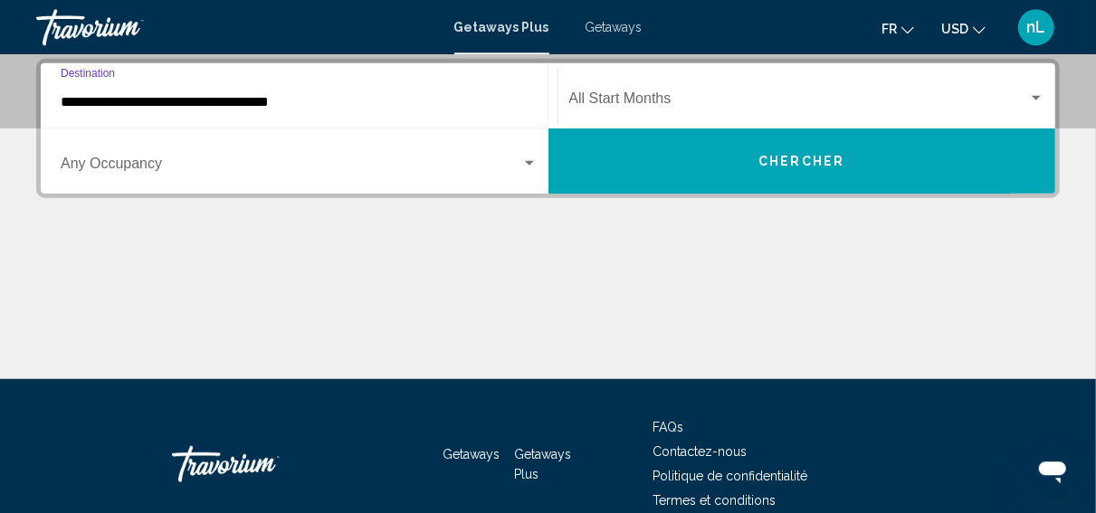
click at [795, 101] on span "Search widget" at bounding box center [799, 102] width 460 height 16
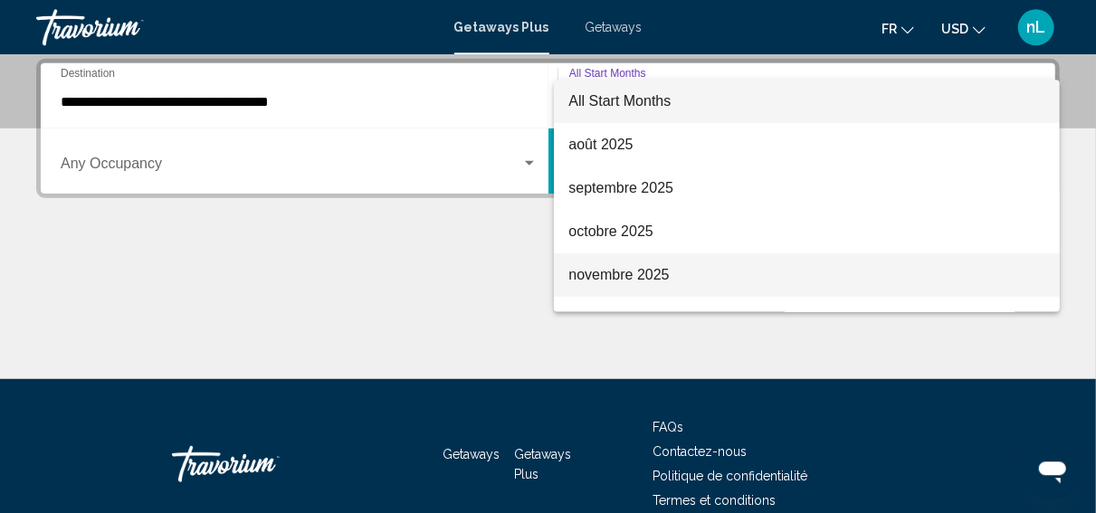
scroll to position [175, 0]
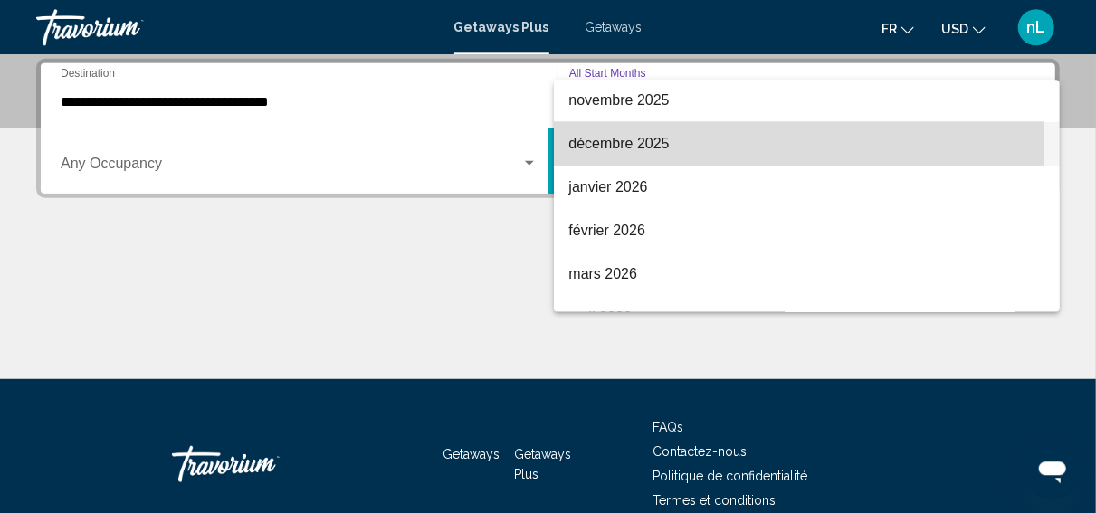
click at [598, 148] on span "décembre 2025" at bounding box center [807, 143] width 476 height 43
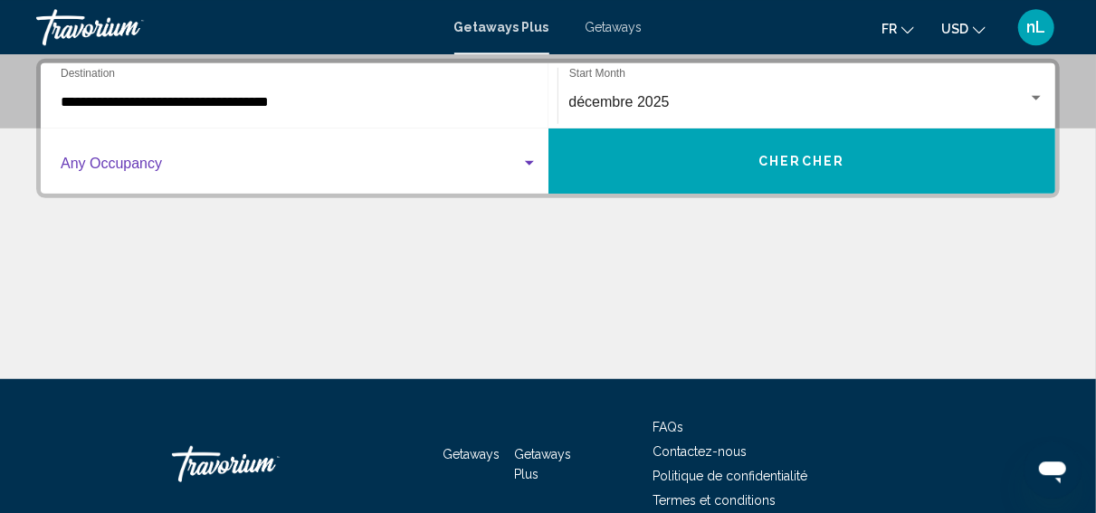
click at [512, 159] on span "Search widget" at bounding box center [291, 167] width 461 height 16
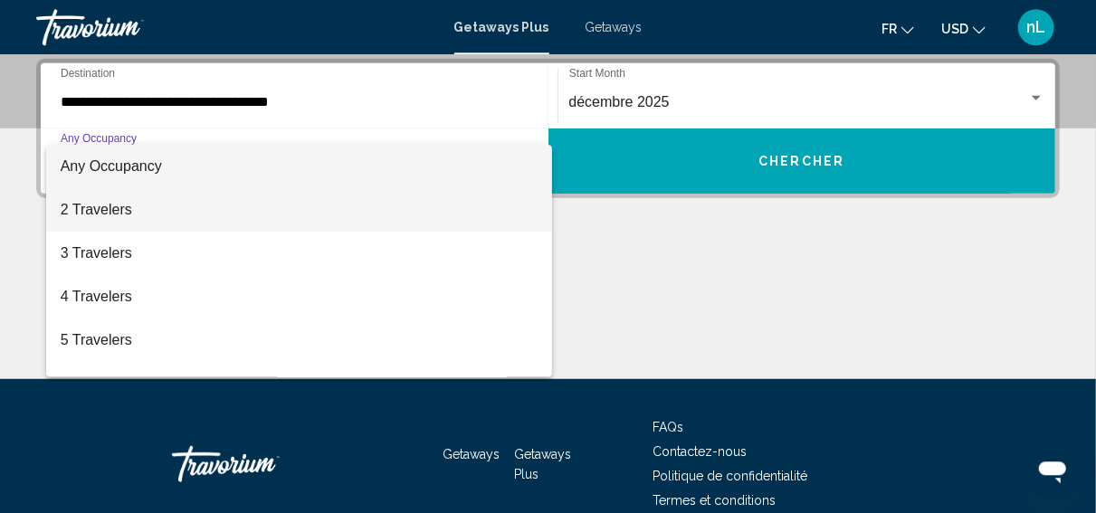
click at [275, 215] on span "2 Travelers" at bounding box center [299, 209] width 477 height 43
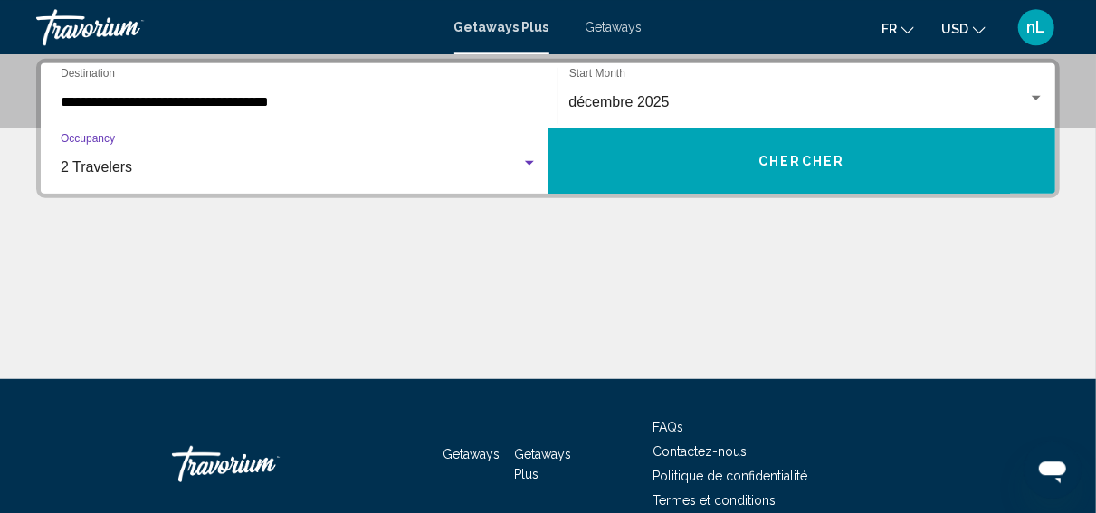
click at [673, 177] on button "Chercher" at bounding box center [803, 161] width 508 height 65
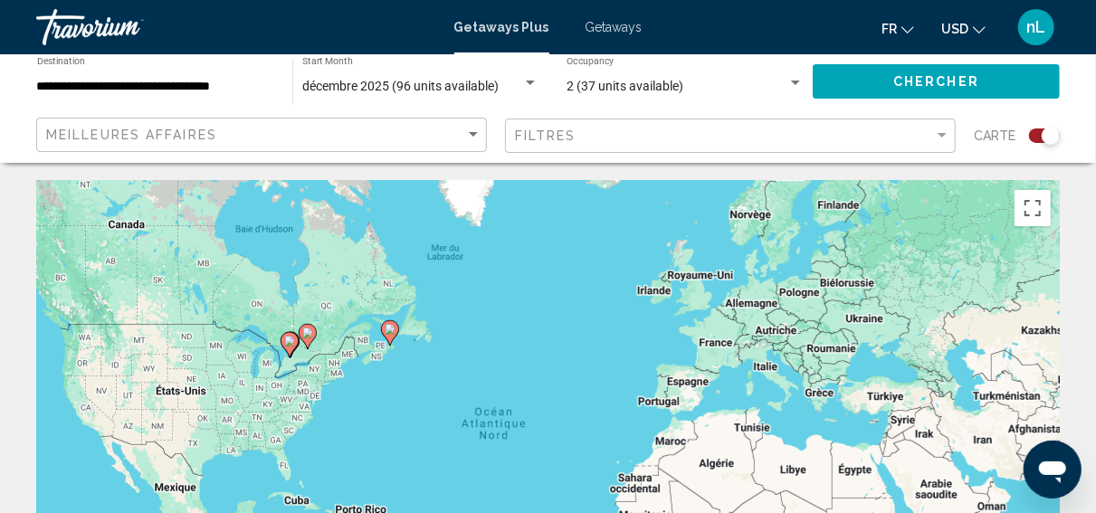
click at [289, 345] on image "Main content" at bounding box center [289, 341] width 11 height 11
type input "**********"
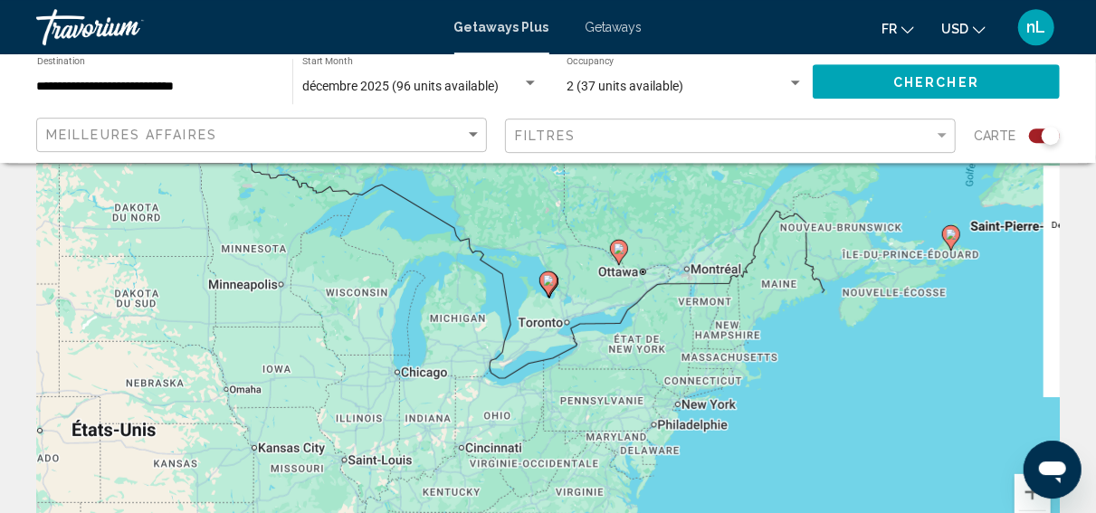
scroll to position [157, 0]
click at [1028, 488] on button "Zoom avant" at bounding box center [1033, 491] width 36 height 36
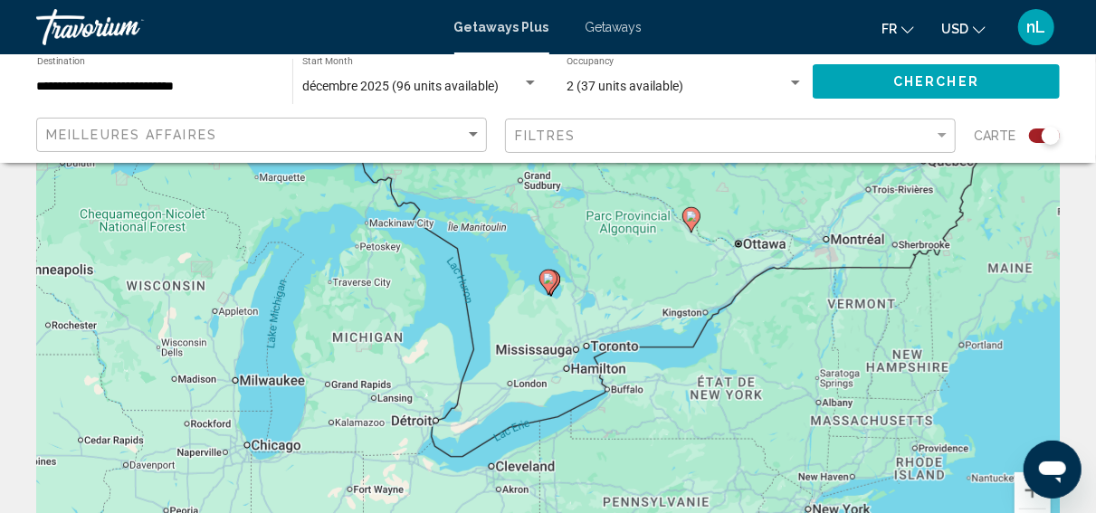
click at [635, 24] on span "Getaways" at bounding box center [614, 27] width 57 height 14
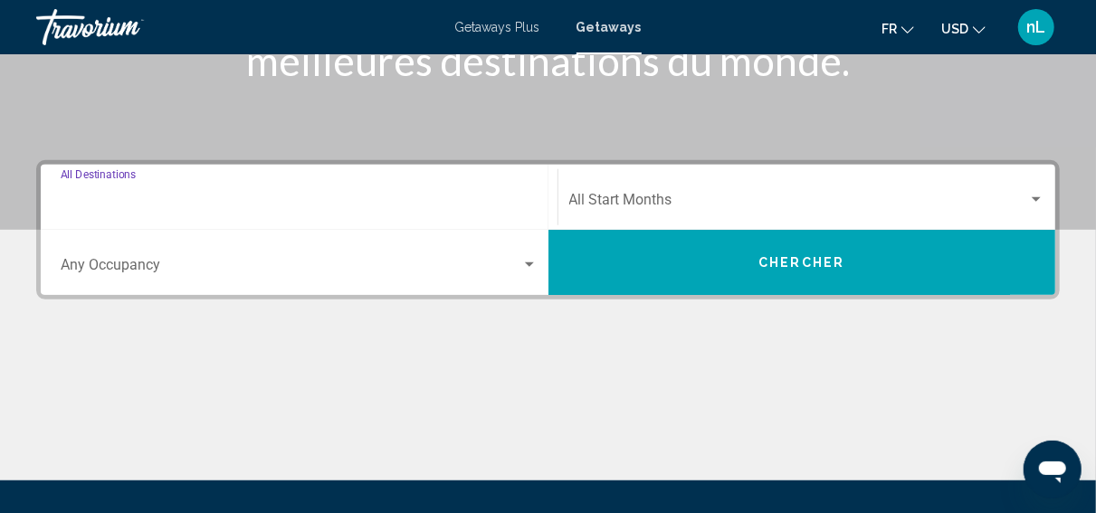
click at [189, 196] on input "Destination All Destinations" at bounding box center [299, 204] width 477 height 16
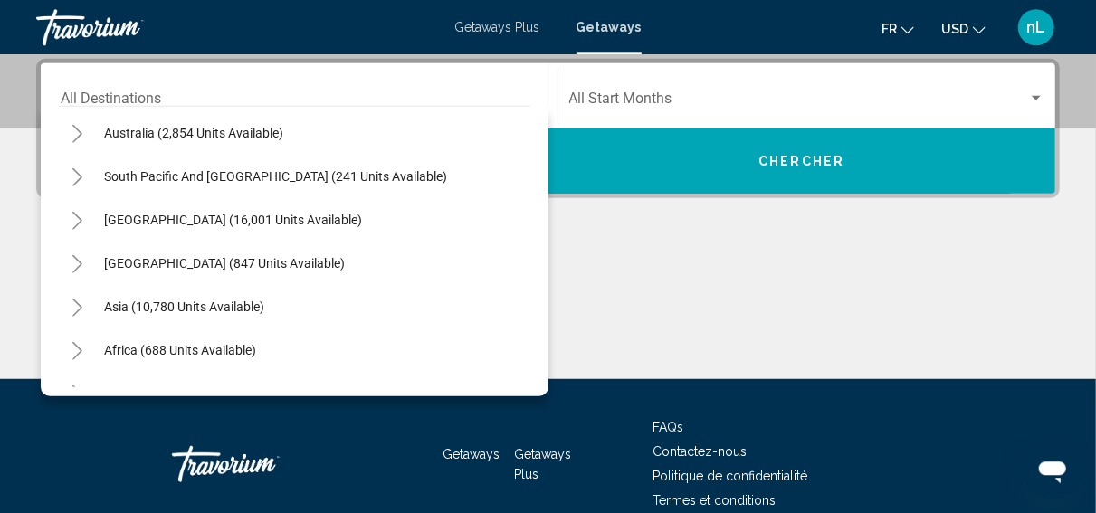
scroll to position [279, 0]
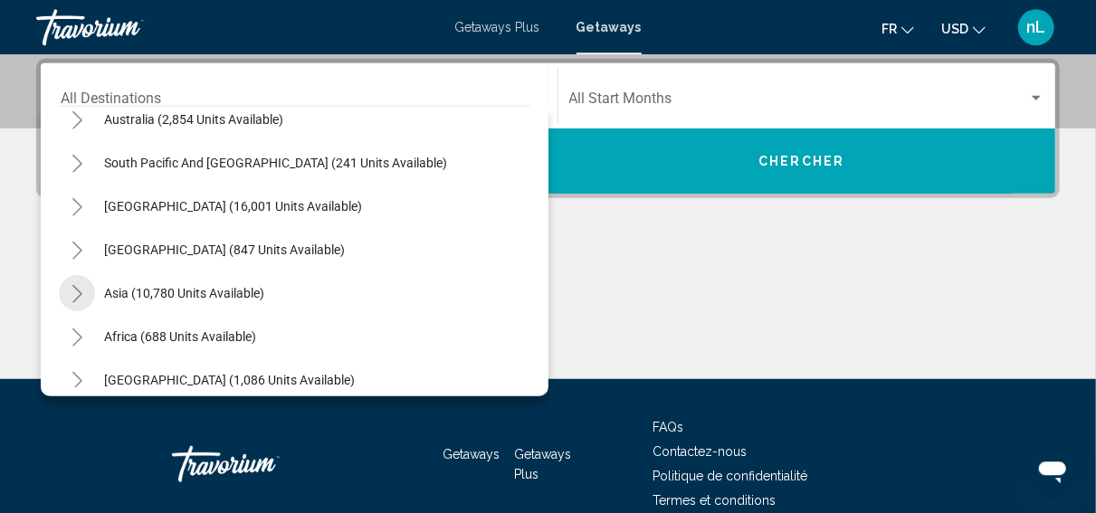
click at [79, 292] on icon "Toggle Asia (10,780 units available)" at bounding box center [78, 294] width 14 height 18
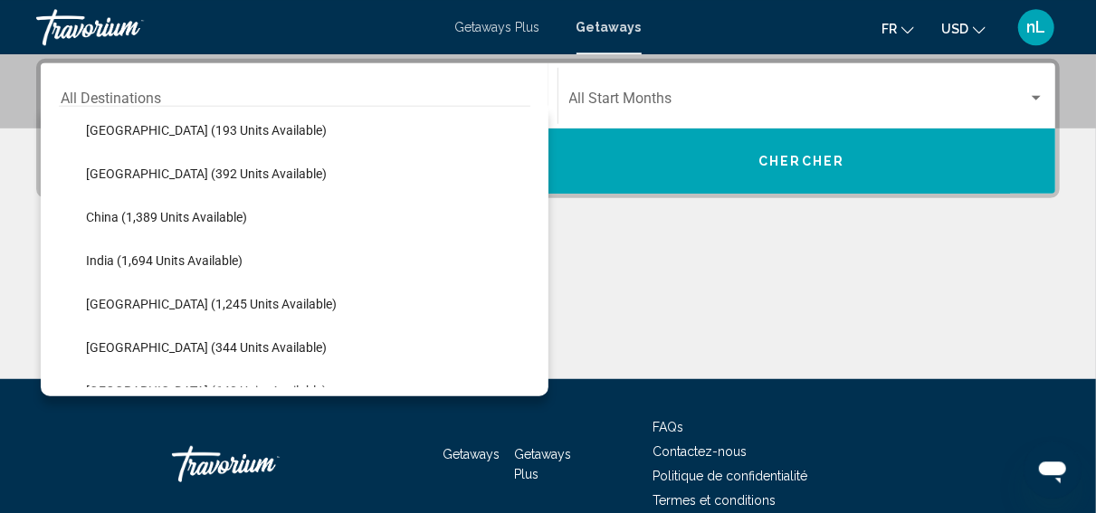
scroll to position [491, 0]
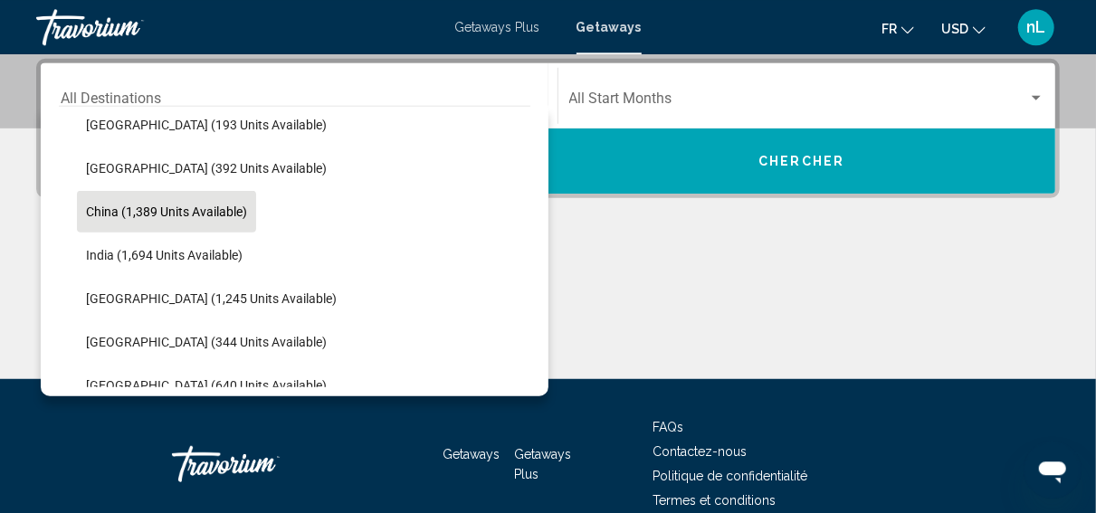
click at [108, 207] on span "China (1,389 units available)" at bounding box center [166, 212] width 161 height 14
type input "**********"
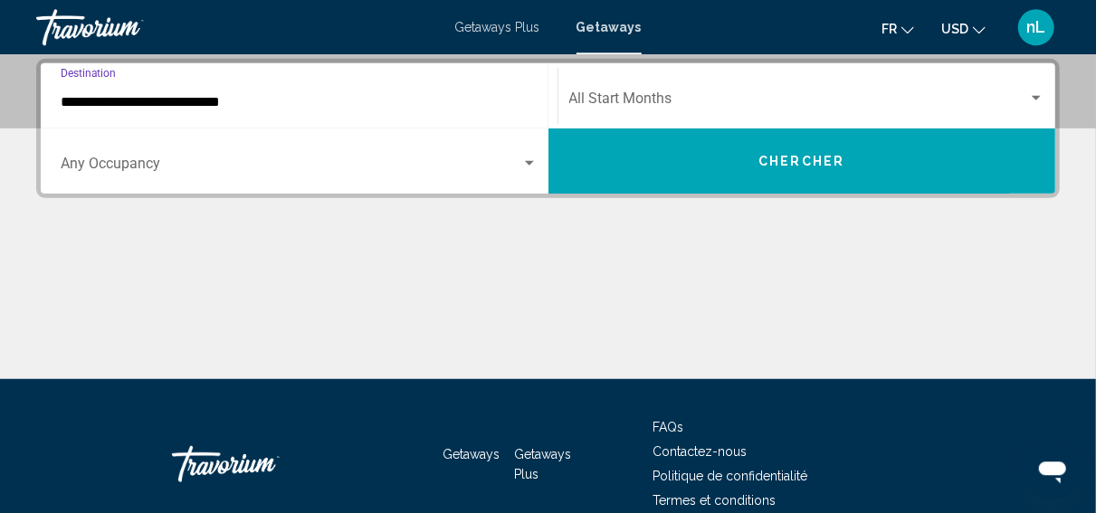
click at [712, 90] on div "Start Month All Start Months" at bounding box center [807, 96] width 476 height 57
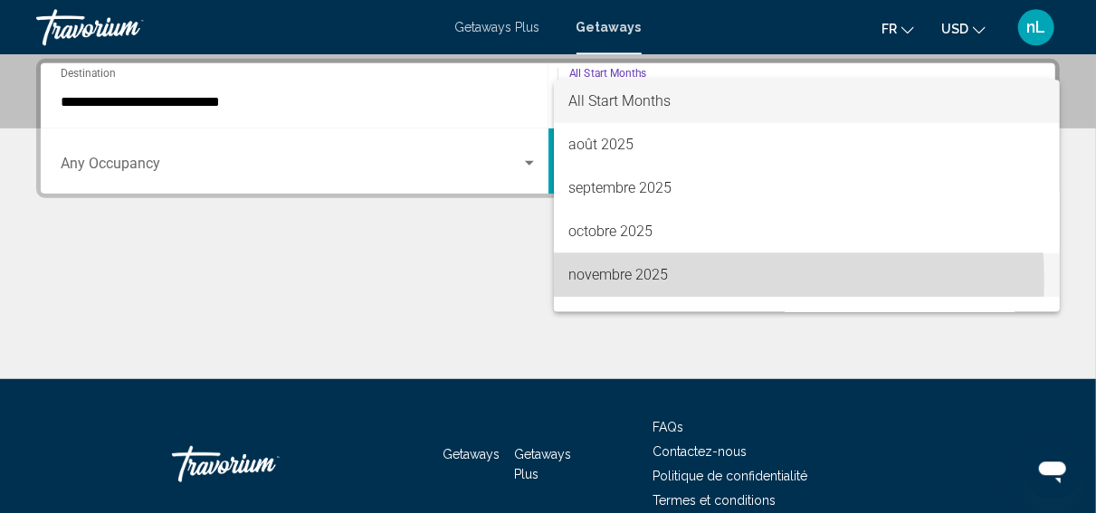
click at [655, 281] on span "novembre 2025" at bounding box center [807, 274] width 476 height 43
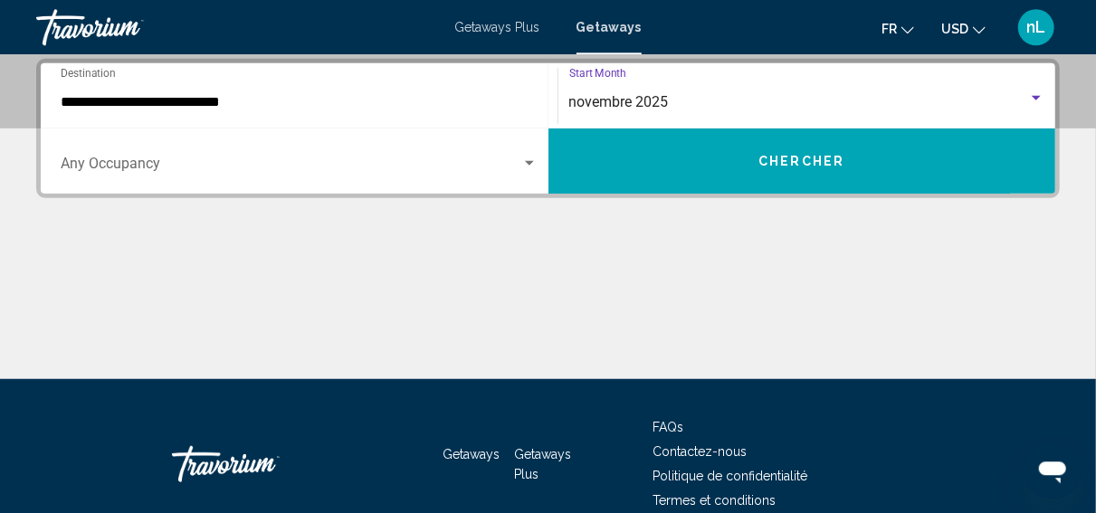
click at [466, 158] on div "Occupancy Any Occupancy" at bounding box center [299, 161] width 477 height 57
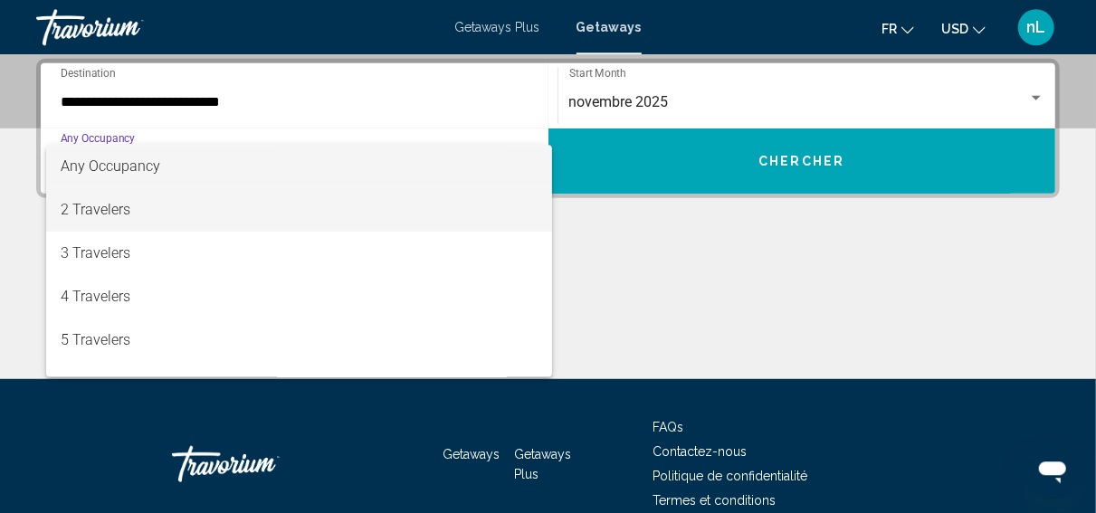
click at [263, 212] on span "2 Travelers" at bounding box center [299, 209] width 477 height 43
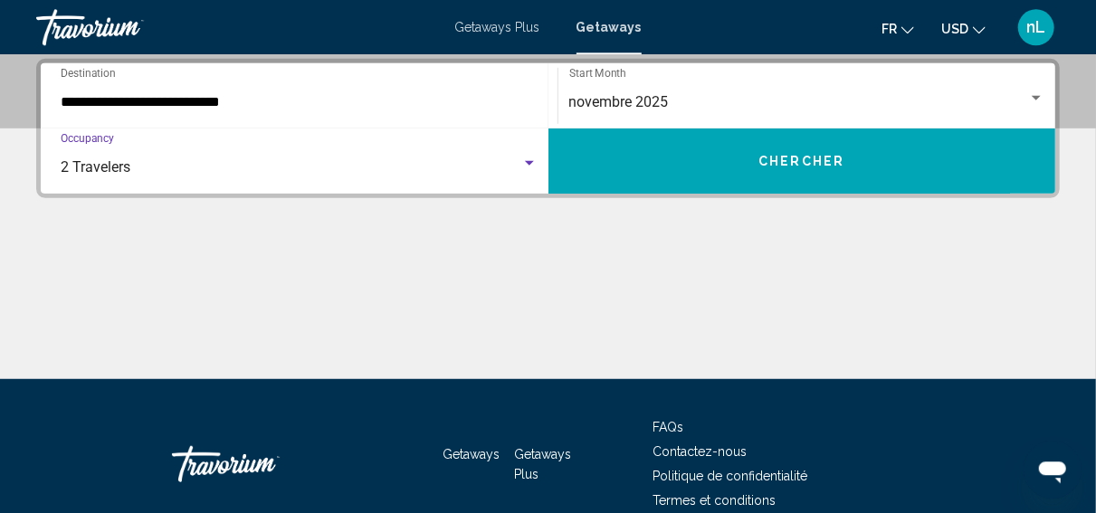
click at [730, 161] on button "Chercher" at bounding box center [803, 161] width 508 height 65
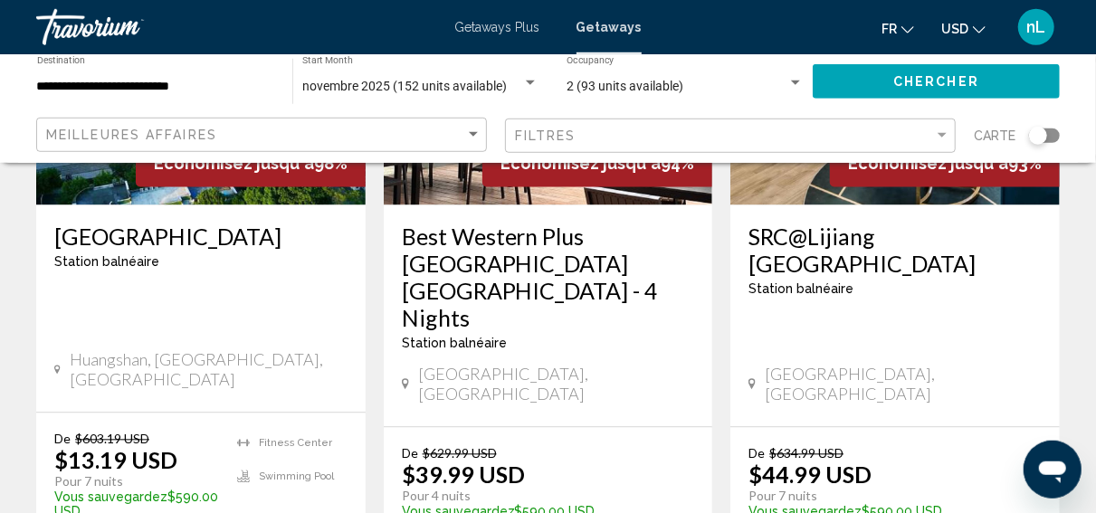
scroll to position [1717, 0]
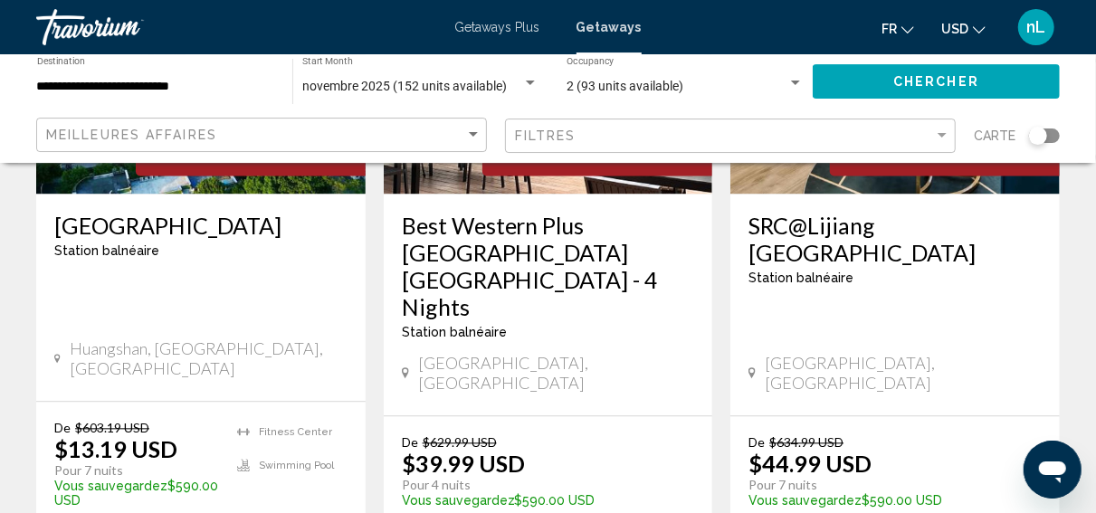
click at [977, 28] on button "USD USD ($) MXN (Mex$) CAD (Can$) GBP (£) EUR (€) AUD (A$) NZD (NZ$) CNY (CN¥)" at bounding box center [964, 28] width 44 height 26
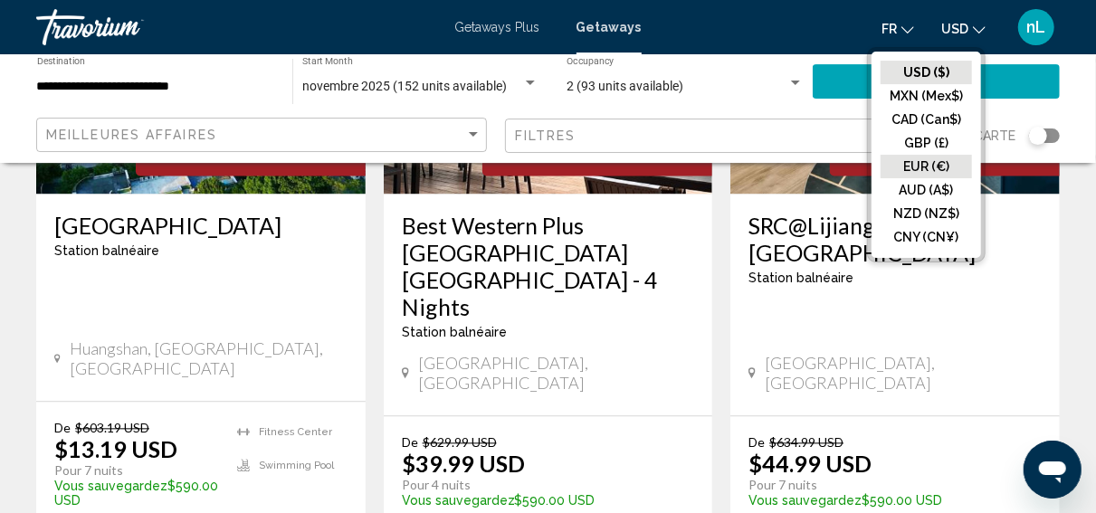
click at [914, 165] on button "EUR (€)" at bounding box center [926, 167] width 91 height 24
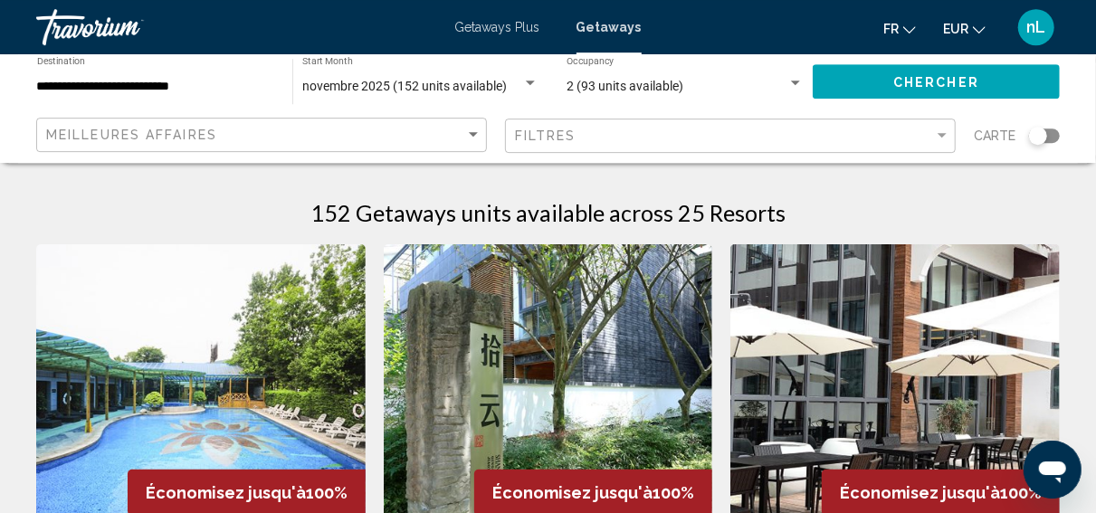
scroll to position [0, 0]
click at [52, 88] on input "**********" at bounding box center [155, 87] width 237 height 14
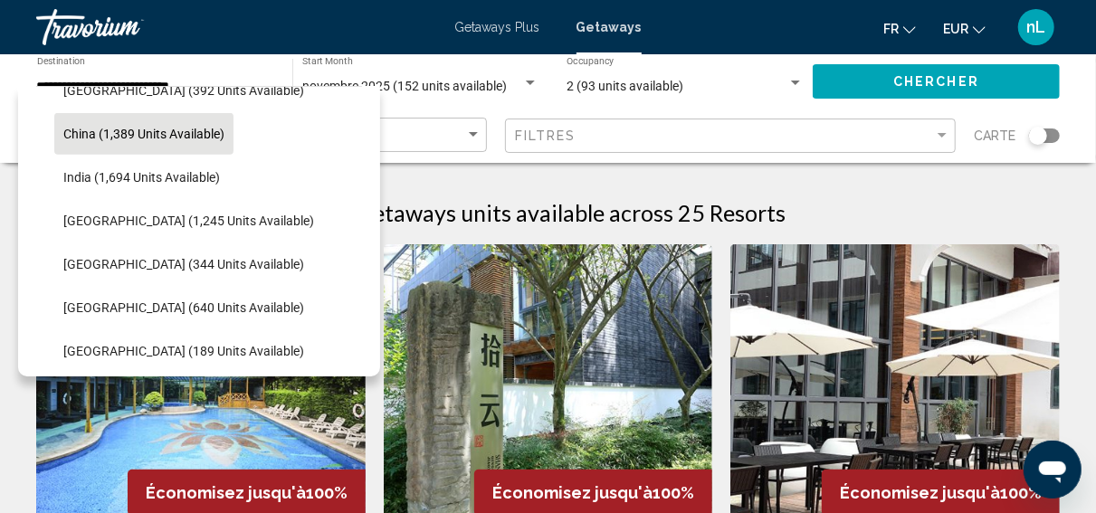
scroll to position [555, 0]
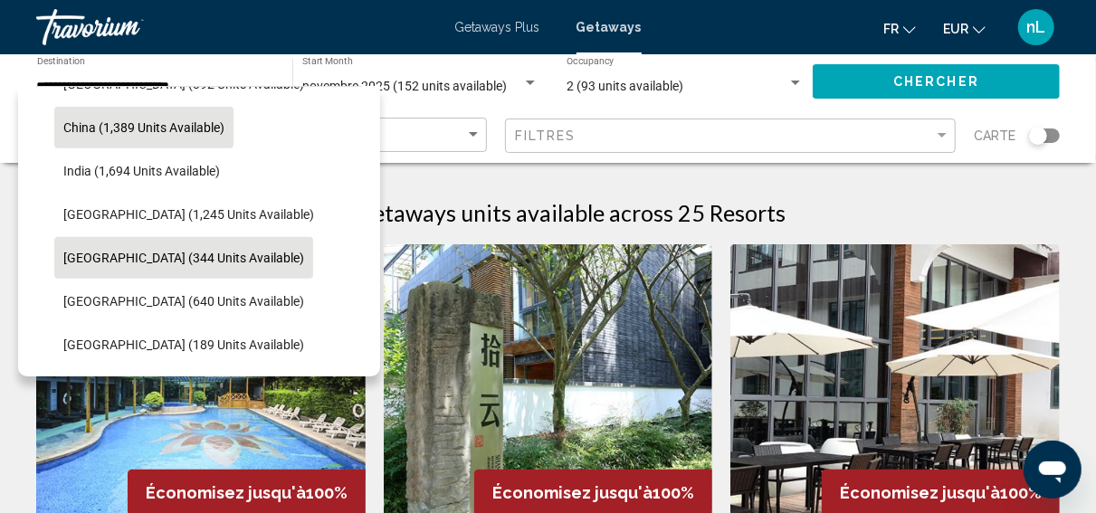
click at [86, 252] on span "Japan (344 units available)" at bounding box center [183, 258] width 241 height 14
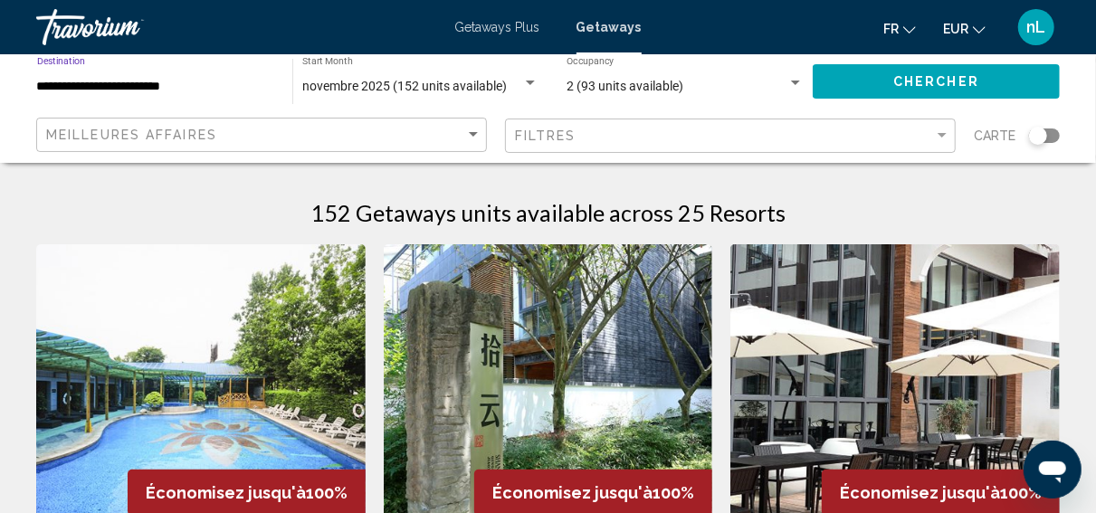
click at [930, 77] on span "Chercher" at bounding box center [937, 82] width 86 height 14
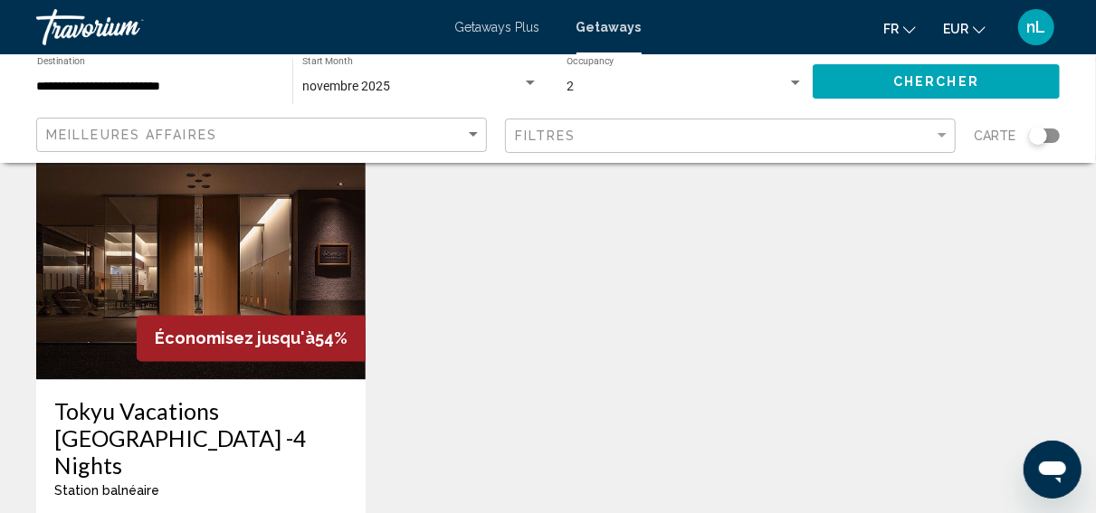
scroll to position [1569, 0]
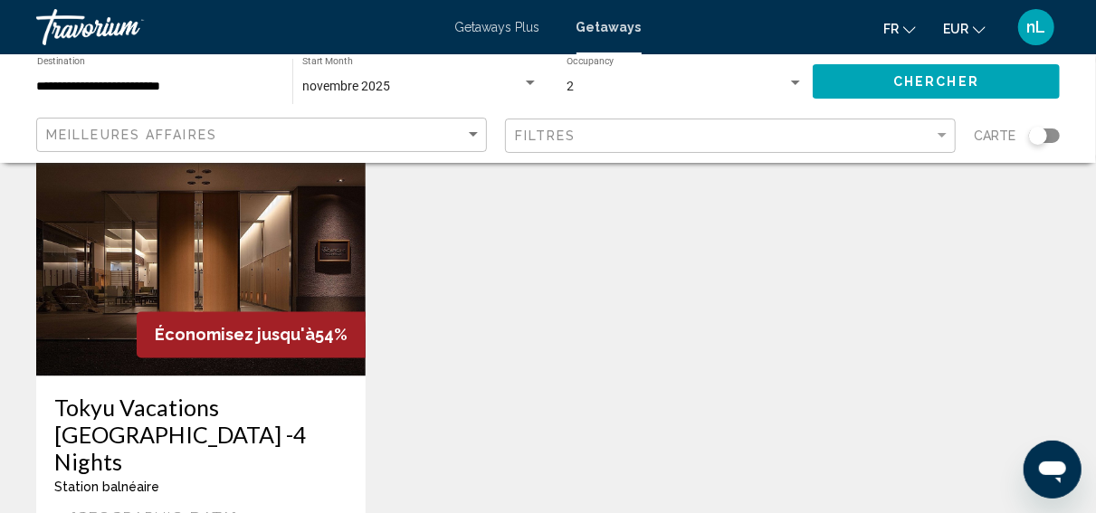
click at [144, 84] on input "**********" at bounding box center [155, 87] width 237 height 14
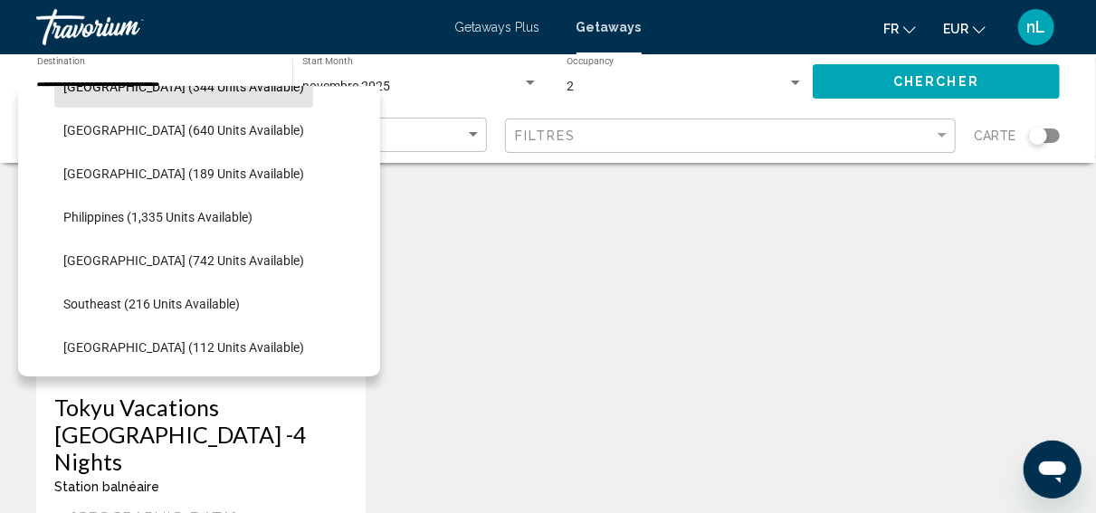
scroll to position [744, 0]
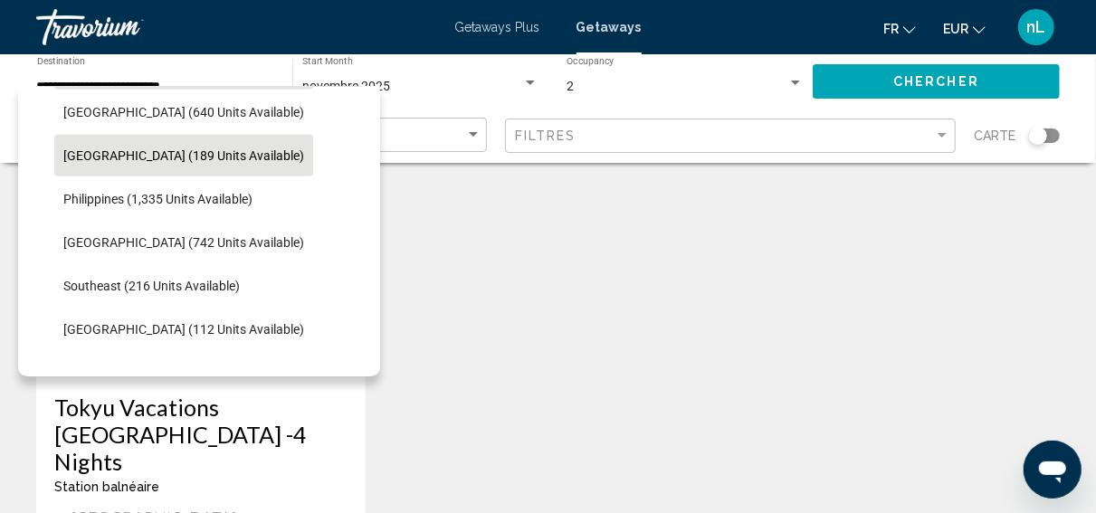
click at [141, 160] on span "Maldives (189 units available)" at bounding box center [183, 155] width 241 height 14
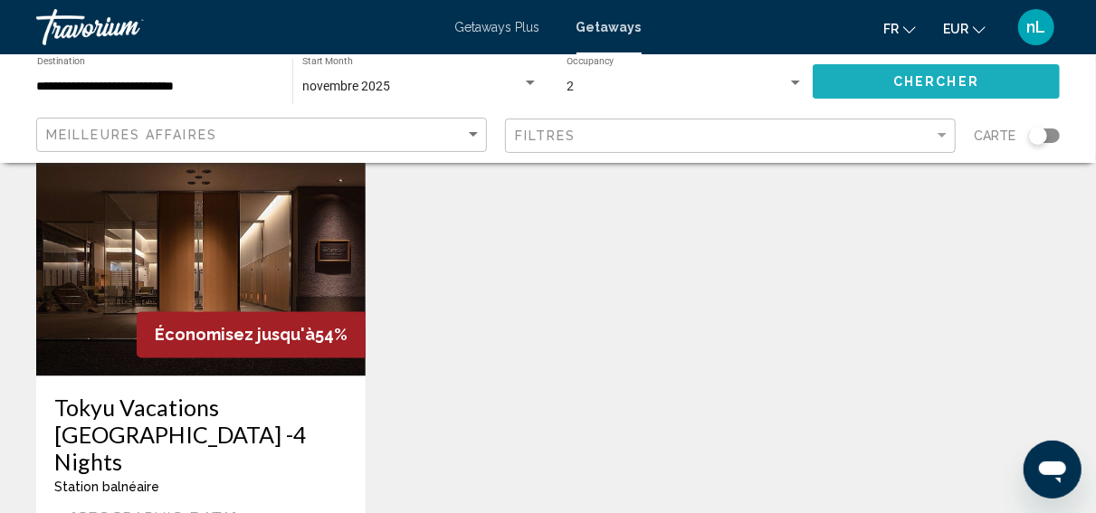
click at [896, 73] on span "Chercher" at bounding box center [937, 80] width 86 height 14
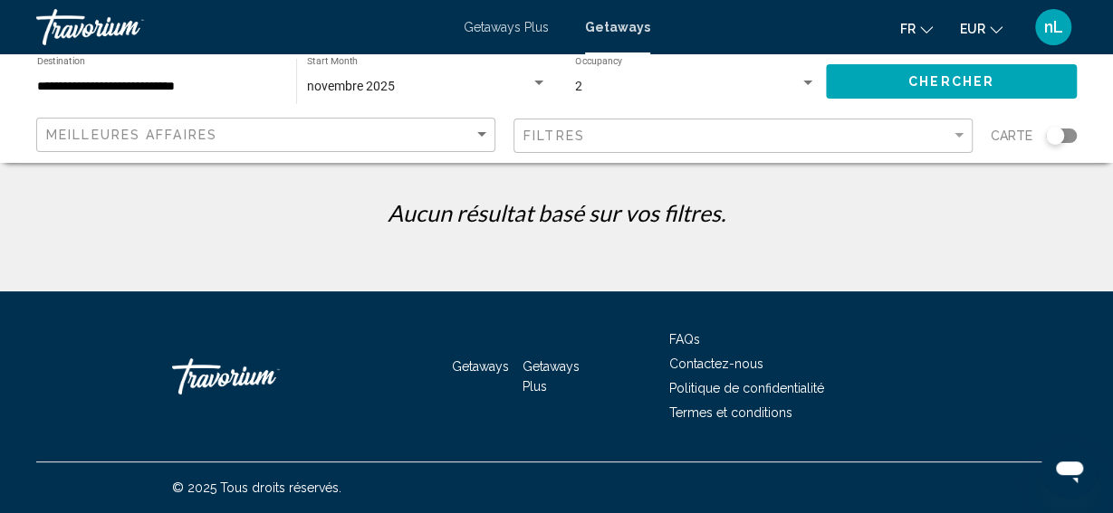
click at [158, 88] on input "**********" at bounding box center [157, 87] width 241 height 14
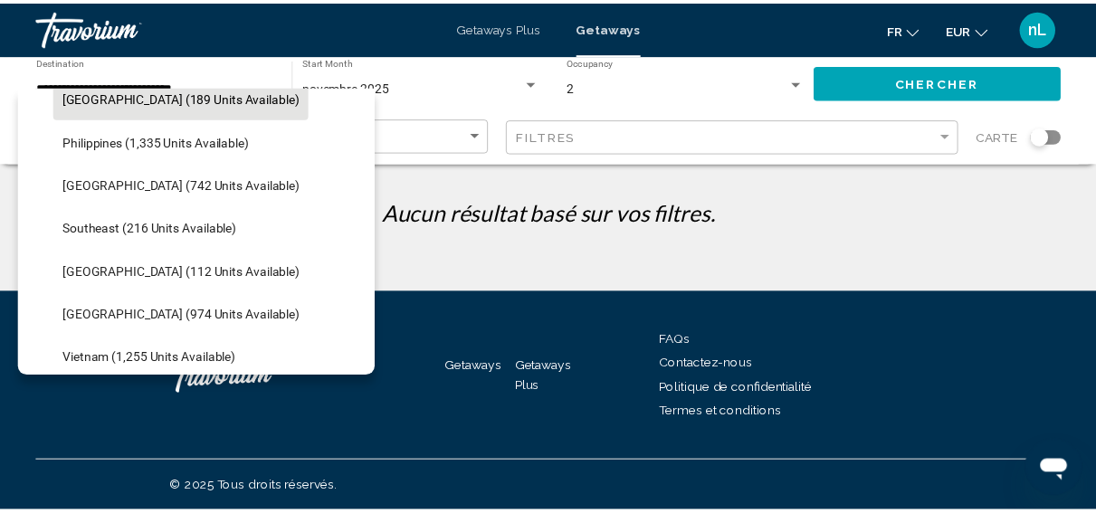
scroll to position [827, 0]
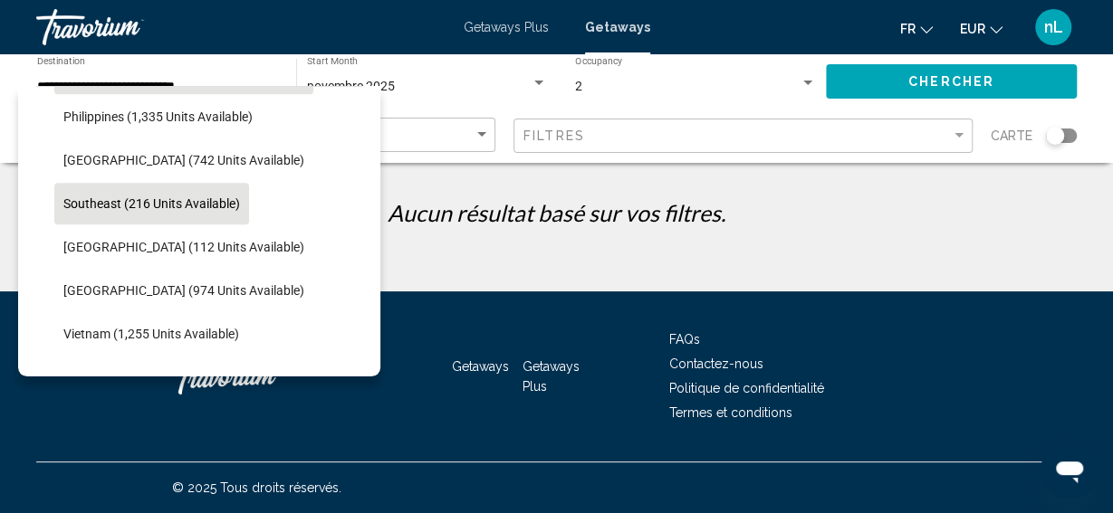
click at [106, 201] on span "Southeast (216 units available)" at bounding box center [151, 203] width 177 height 14
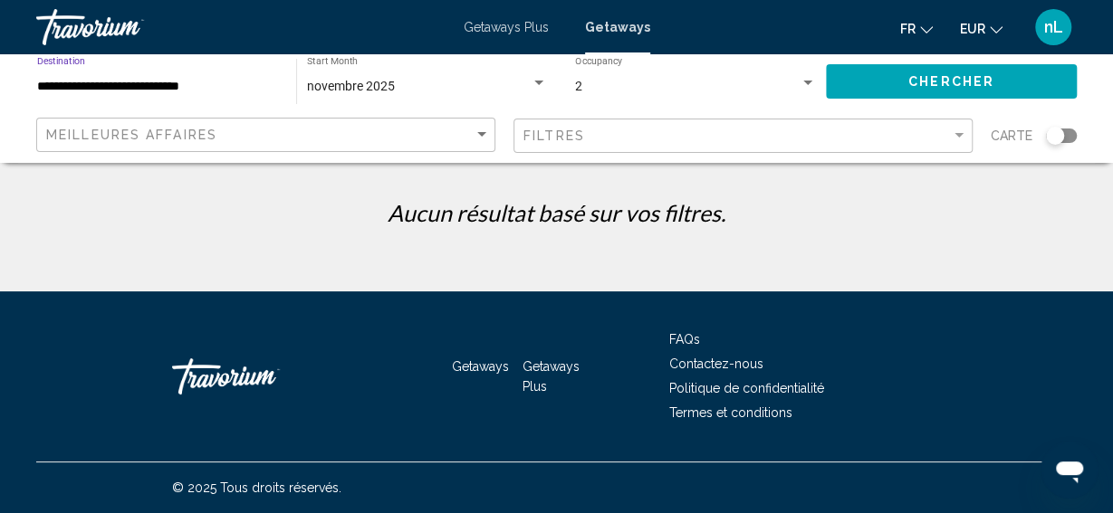
click at [951, 81] on span "Chercher" at bounding box center [951, 82] width 86 height 14
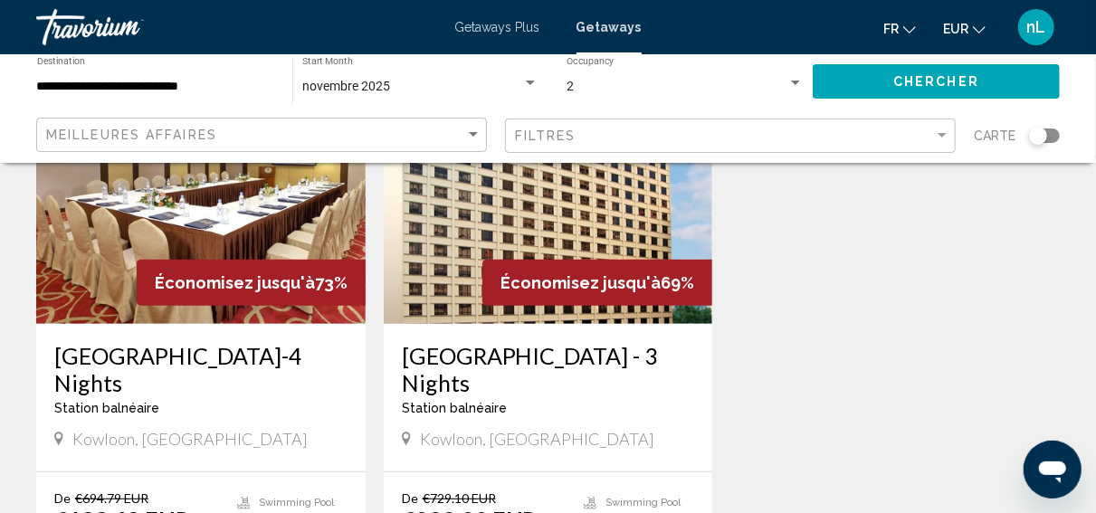
scroll to position [157, 0]
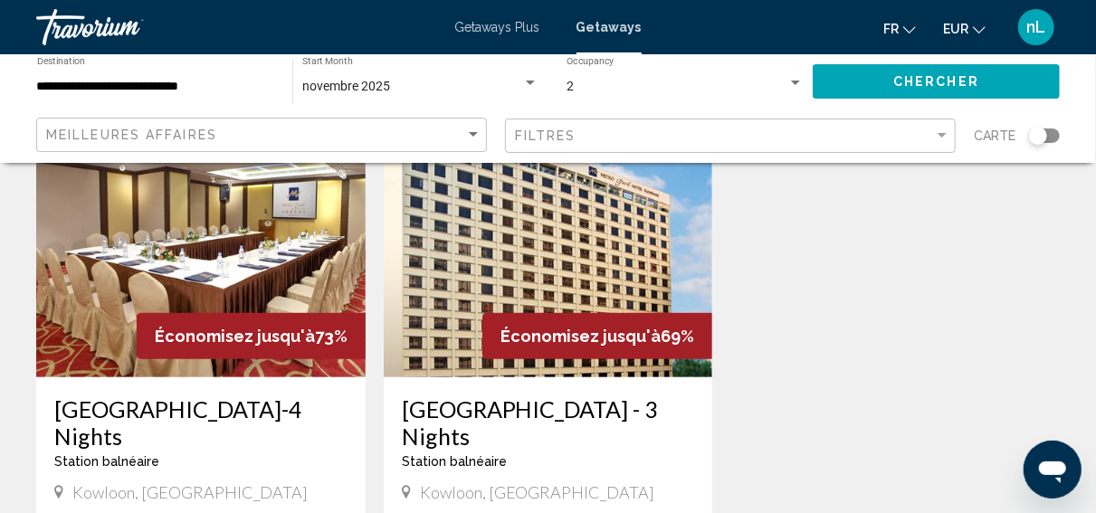
click at [167, 86] on input "**********" at bounding box center [155, 87] width 237 height 14
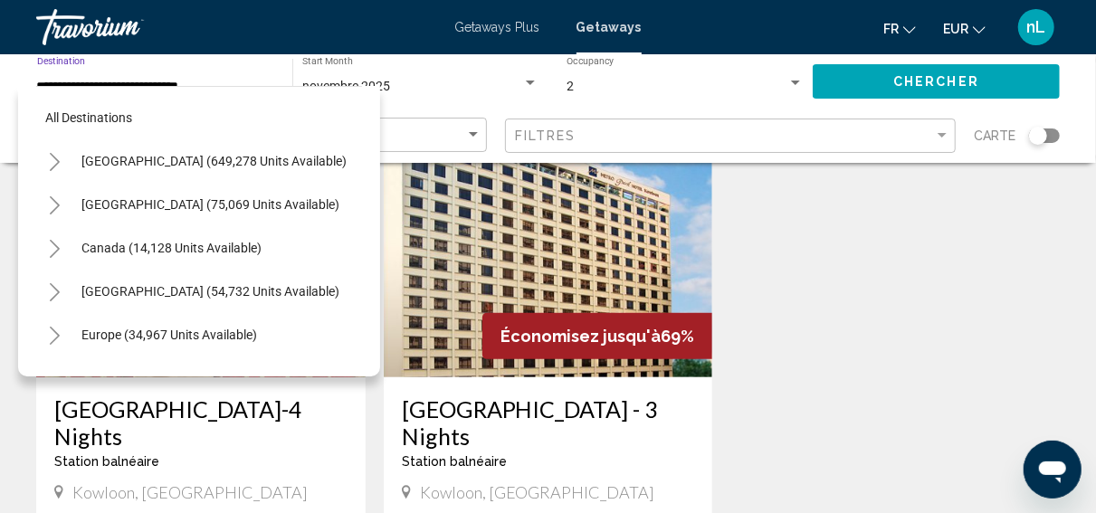
scroll to position [811, 0]
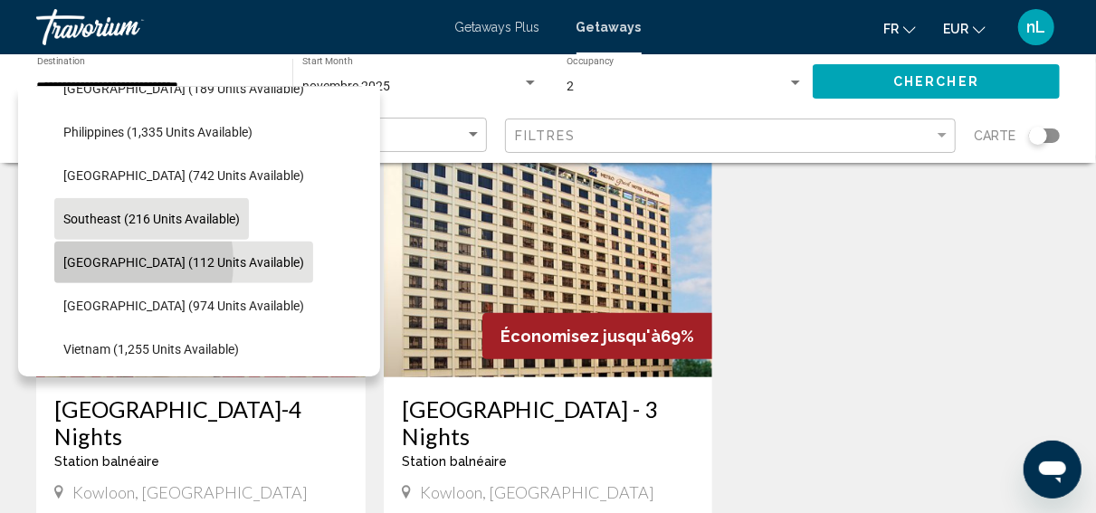
click at [93, 263] on span "Taiwan (112 units available)" at bounding box center [183, 262] width 241 height 14
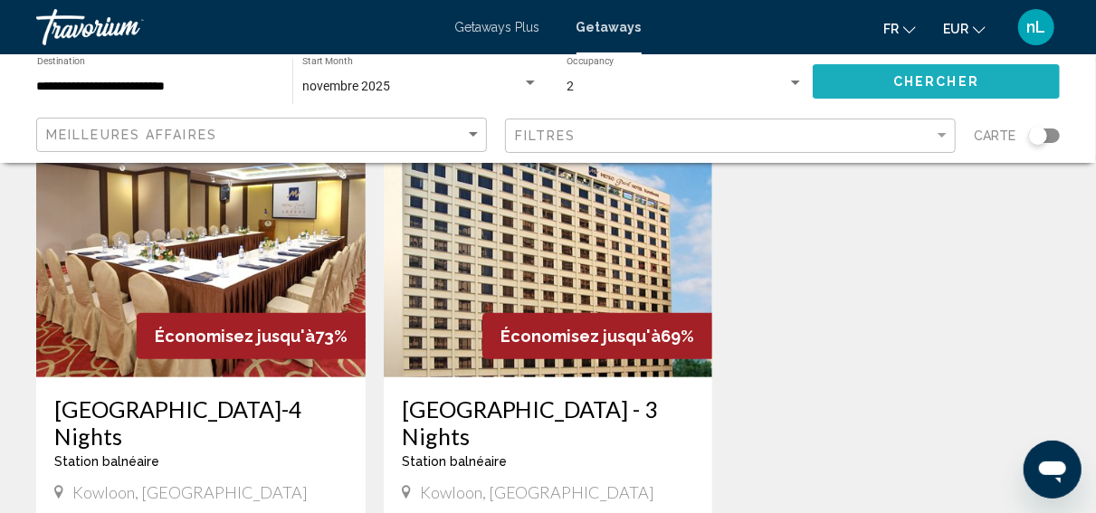
click at [945, 90] on span "Chercher" at bounding box center [937, 82] width 86 height 14
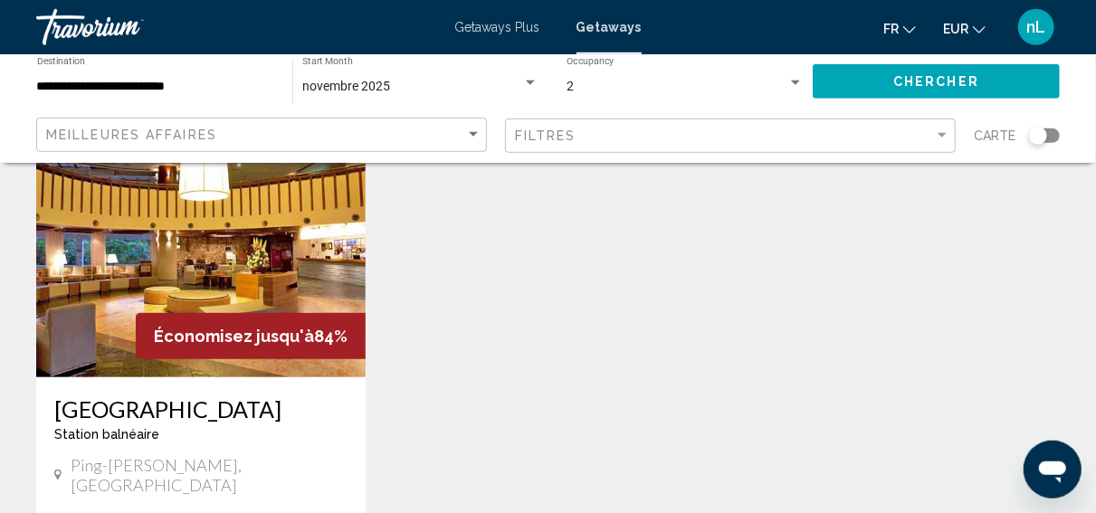
scroll to position [313, 0]
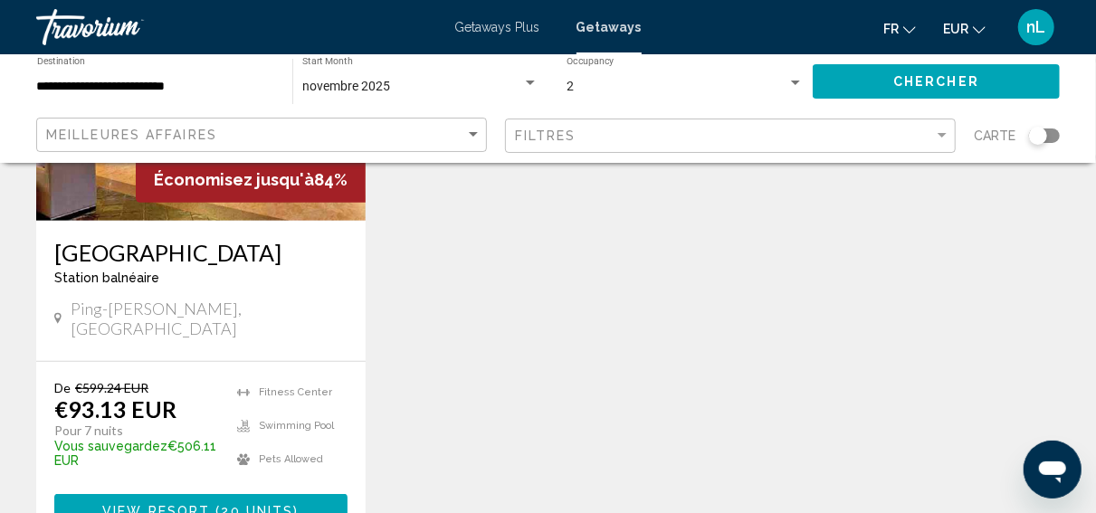
click at [179, 89] on input "**********" at bounding box center [155, 87] width 237 height 14
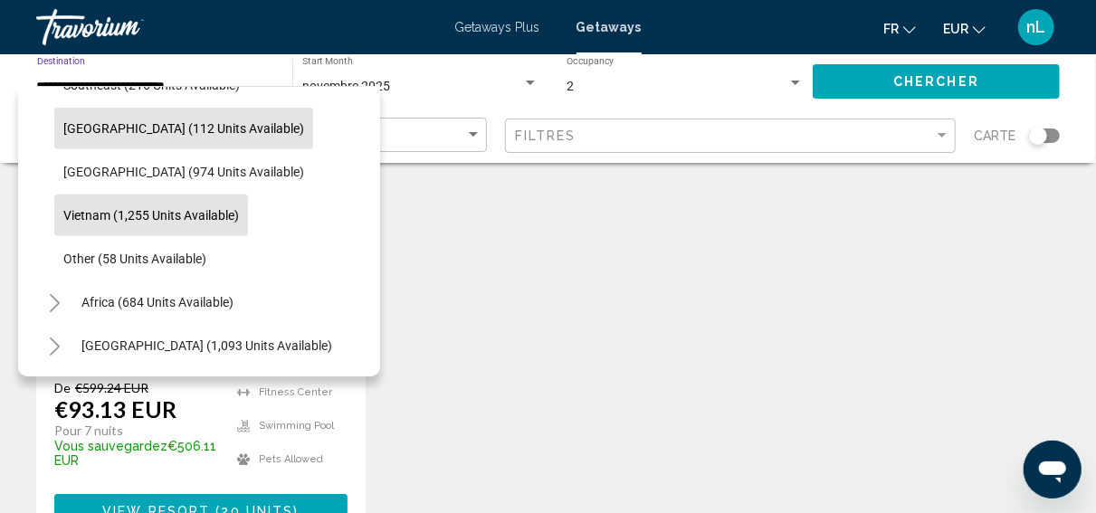
scroll to position [961, 0]
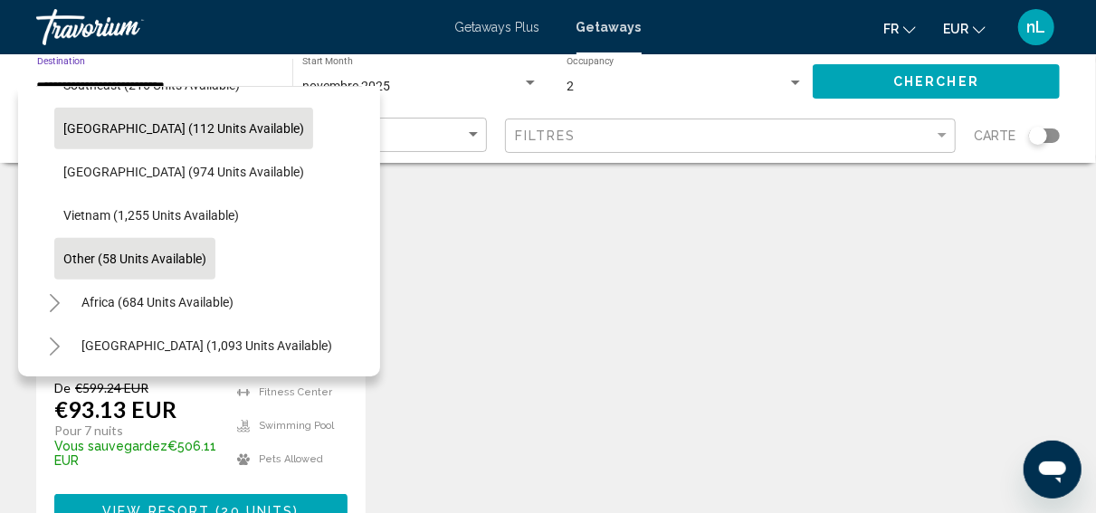
click at [115, 252] on span "Other (58 units available)" at bounding box center [134, 259] width 143 height 14
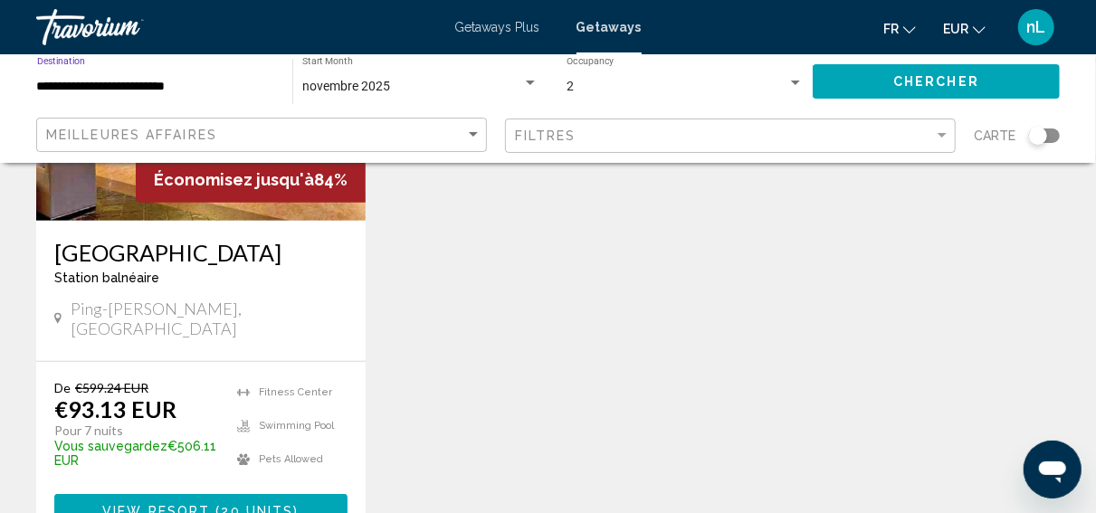
type input "**********"
click at [921, 78] on span "Chercher" at bounding box center [937, 82] width 86 height 14
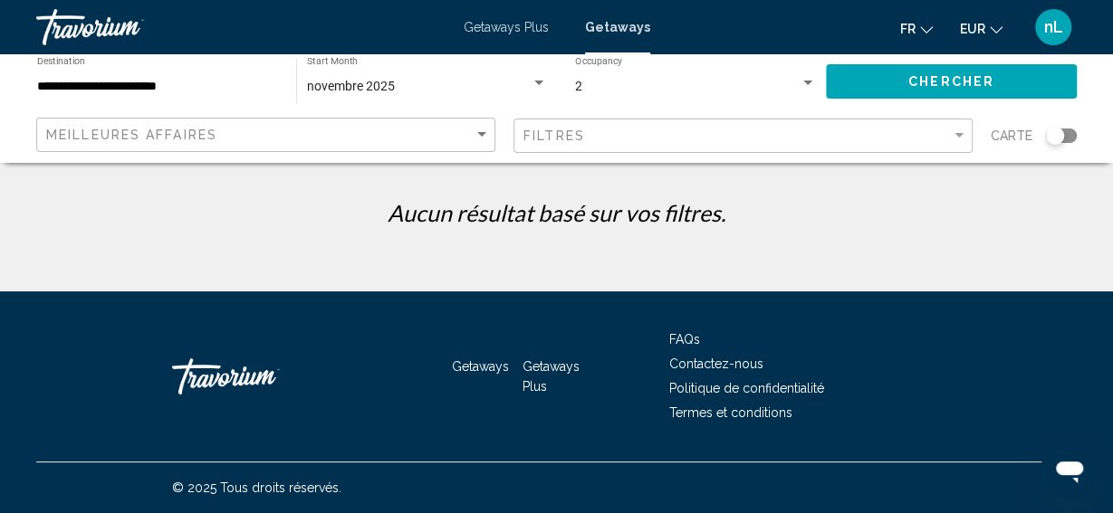
click at [1112, 133] on div "**********" at bounding box center [556, 108] width 1113 height 109
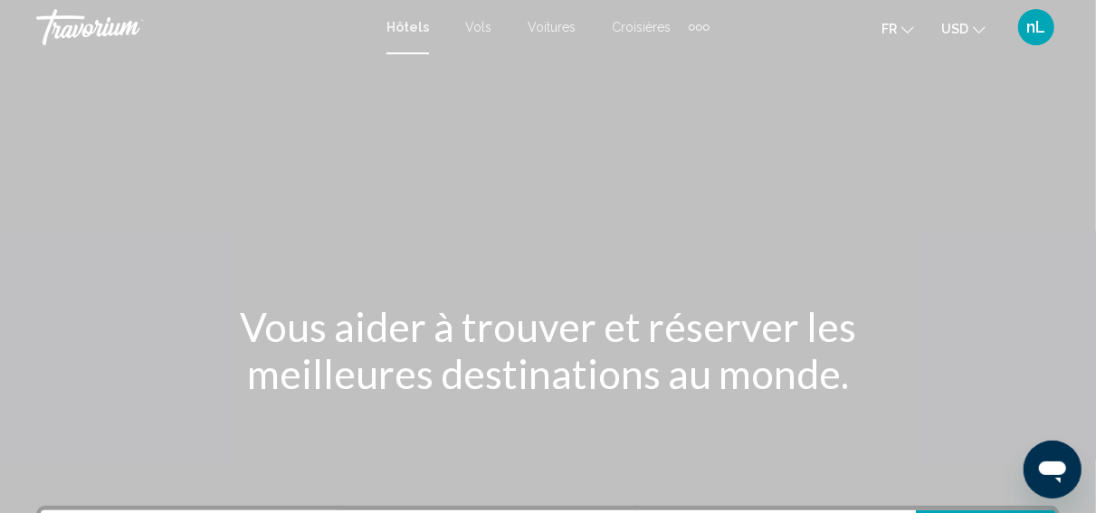
drag, startPoint x: 0, startPoint y: 0, endPoint x: 113, endPoint y: 343, distance: 361.3
click at [113, 343] on div "Vous aider à trouver et réserver les meilleures destinations au monde." at bounding box center [548, 350] width 1096 height 94
